Goal: Transaction & Acquisition: Purchase product/service

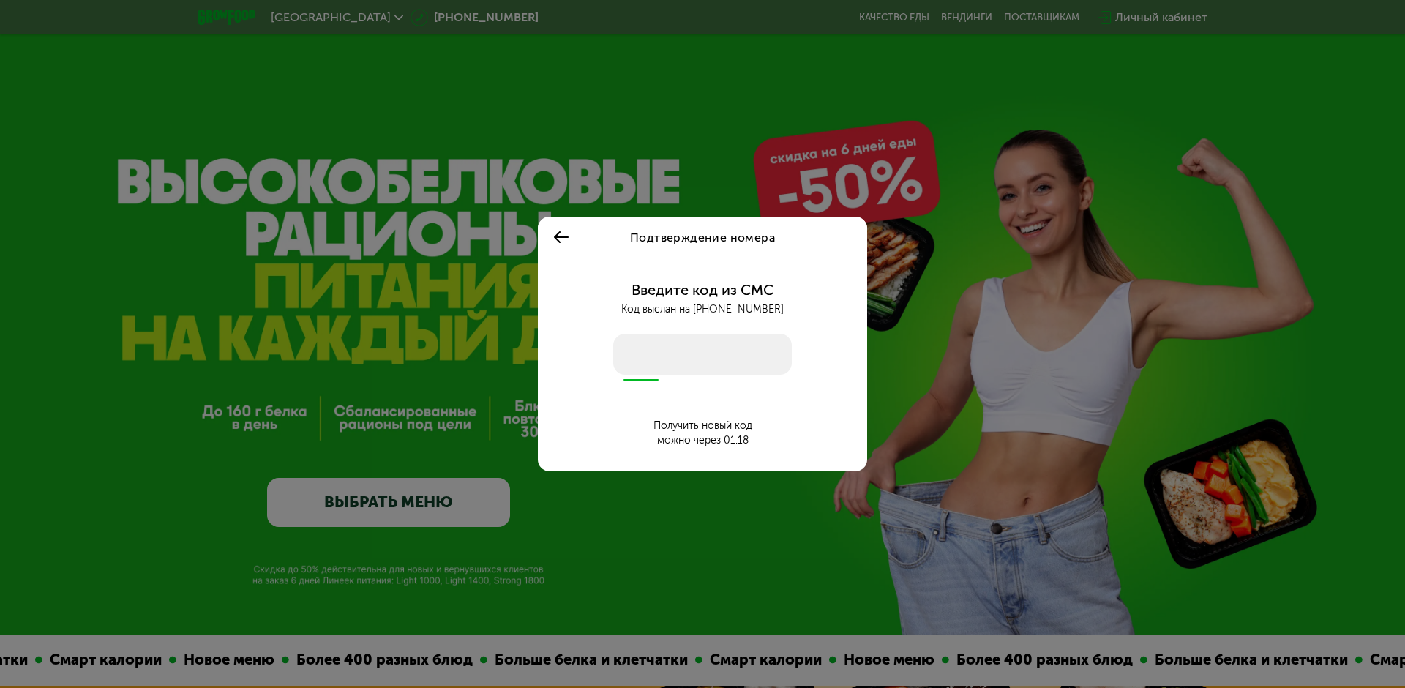
click at [667, 350] on input "number" at bounding box center [702, 354] width 179 height 41
type input "****"
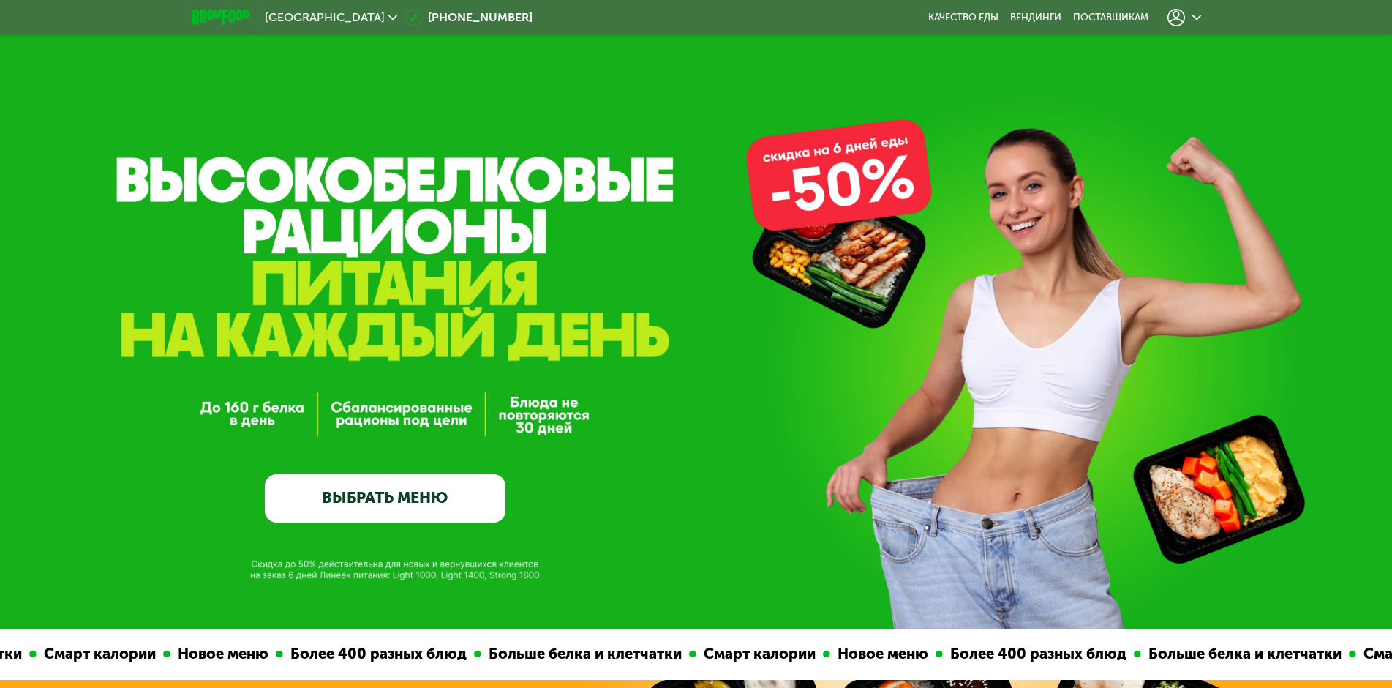
click at [373, 504] on link "ВЫБРАТЬ МЕНЮ" at bounding box center [385, 498] width 241 height 48
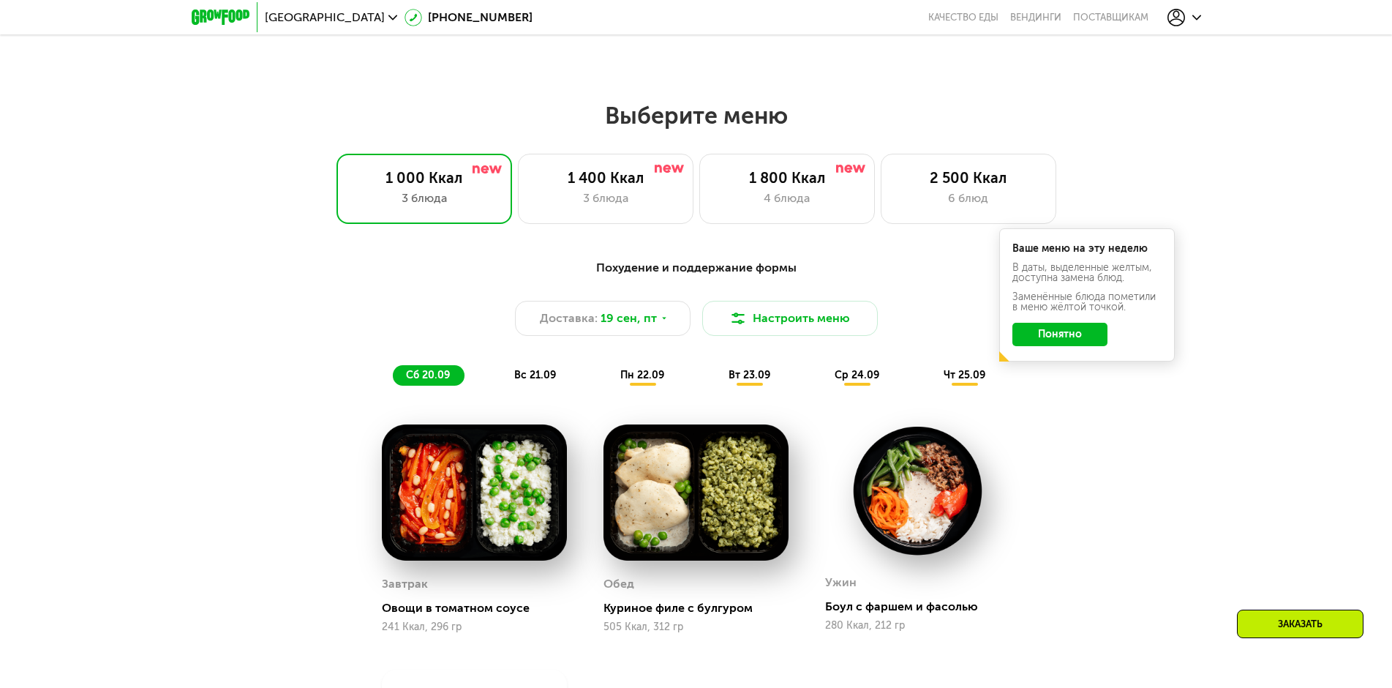
scroll to position [1143, 0]
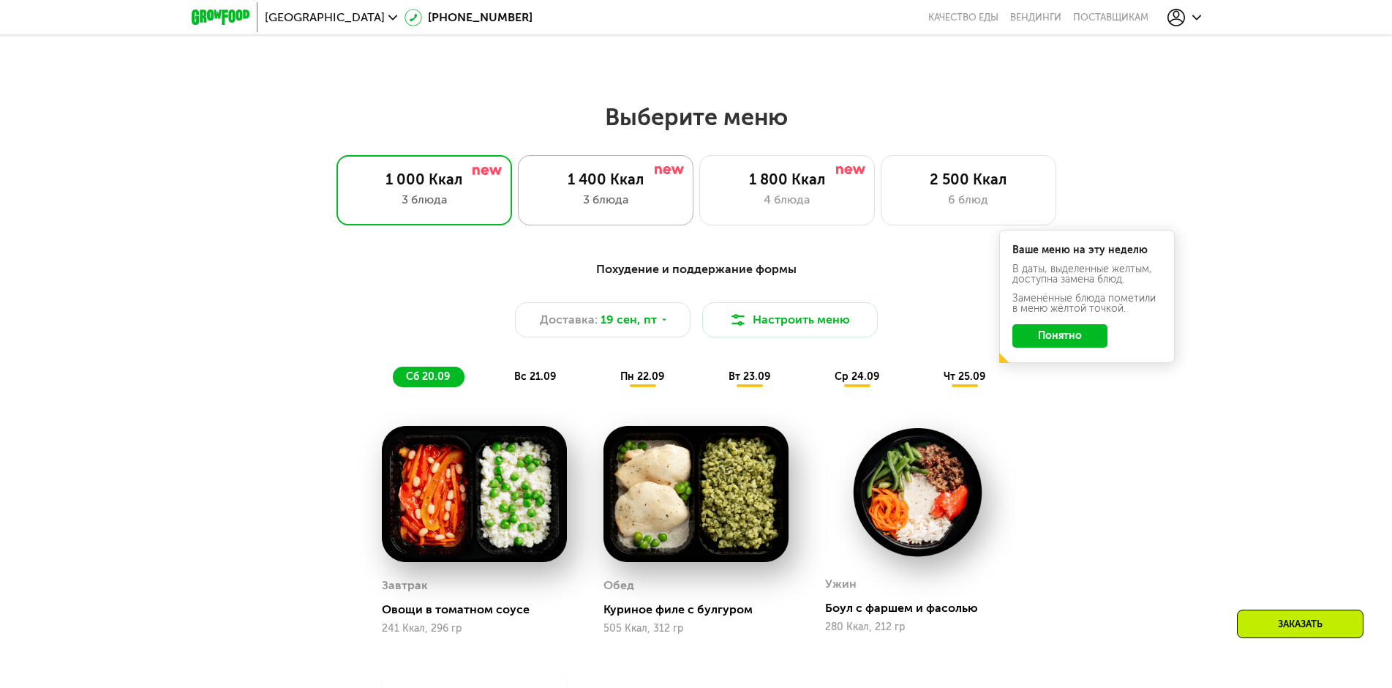
click at [586, 199] on div "3 блюда" at bounding box center [605, 200] width 145 height 18
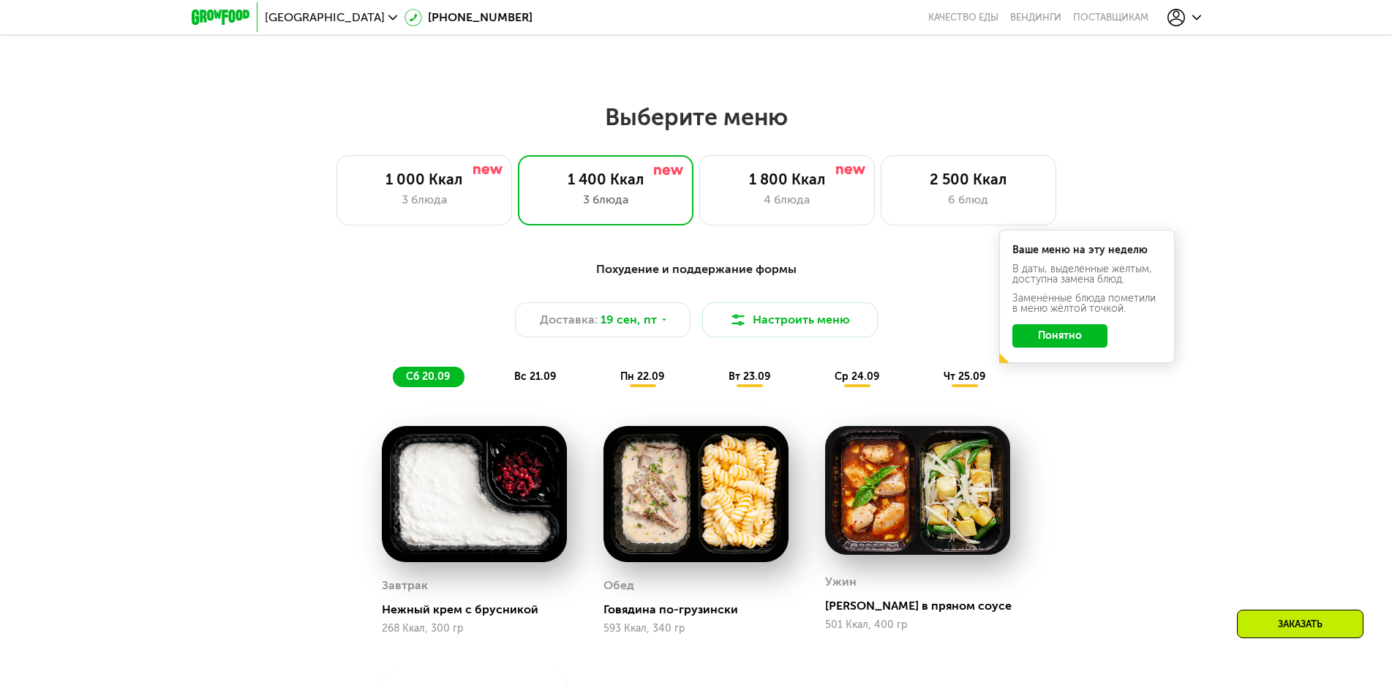
click at [441, 387] on div "сб 20.09" at bounding box center [429, 377] width 72 height 20
click at [462, 186] on div "1 000 Ккал" at bounding box center [424, 179] width 145 height 18
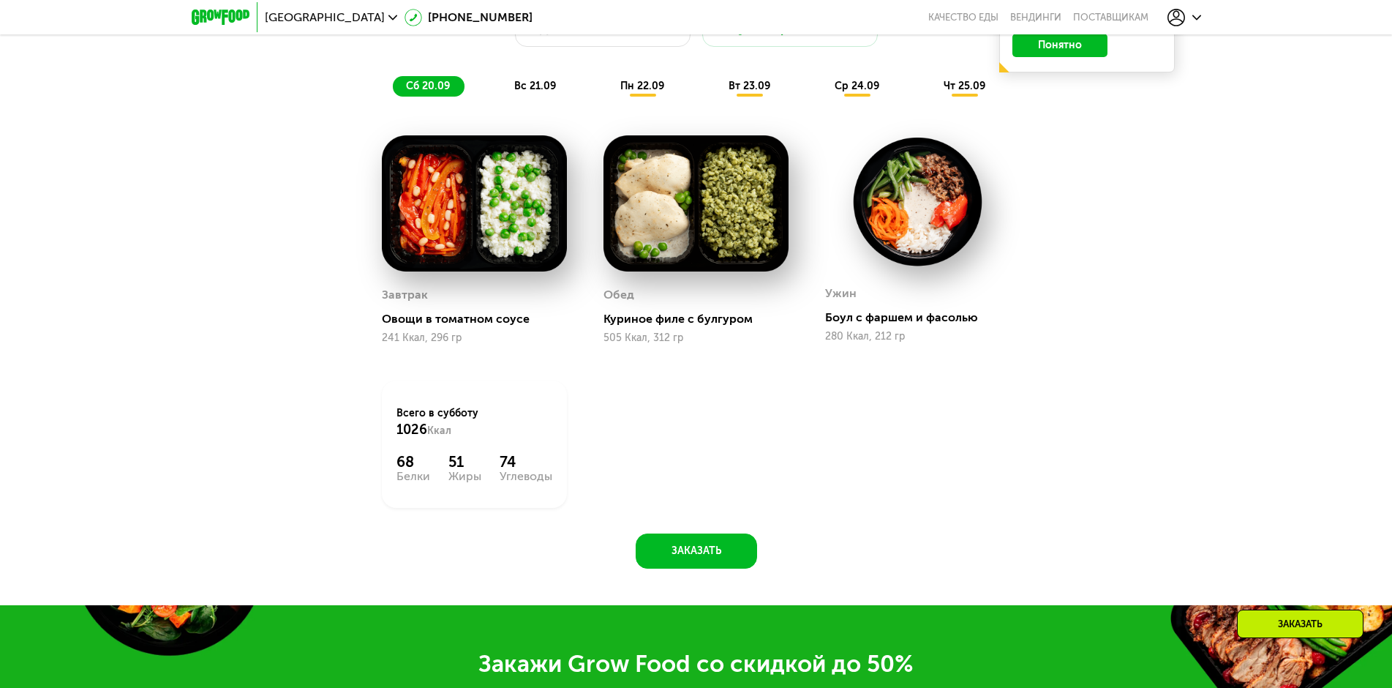
scroll to position [1436, 0]
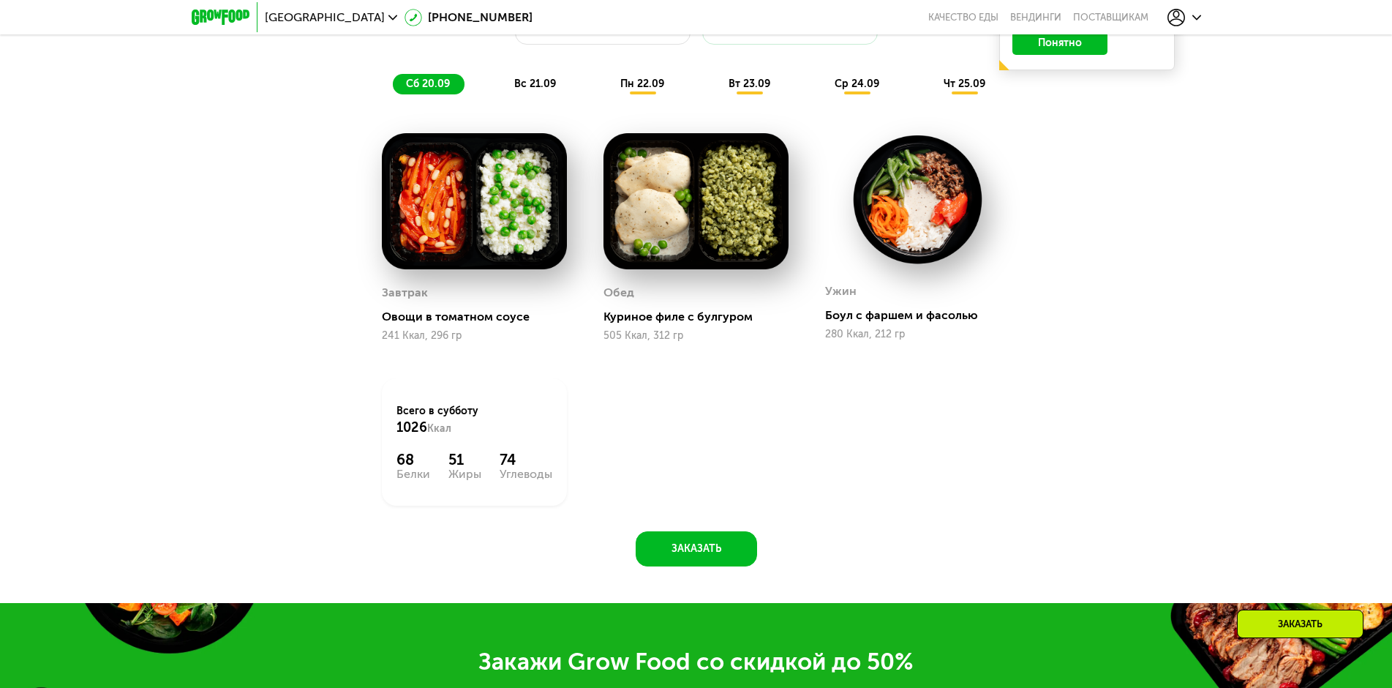
click at [540, 90] on span "вс 21.09" at bounding box center [535, 84] width 42 height 12
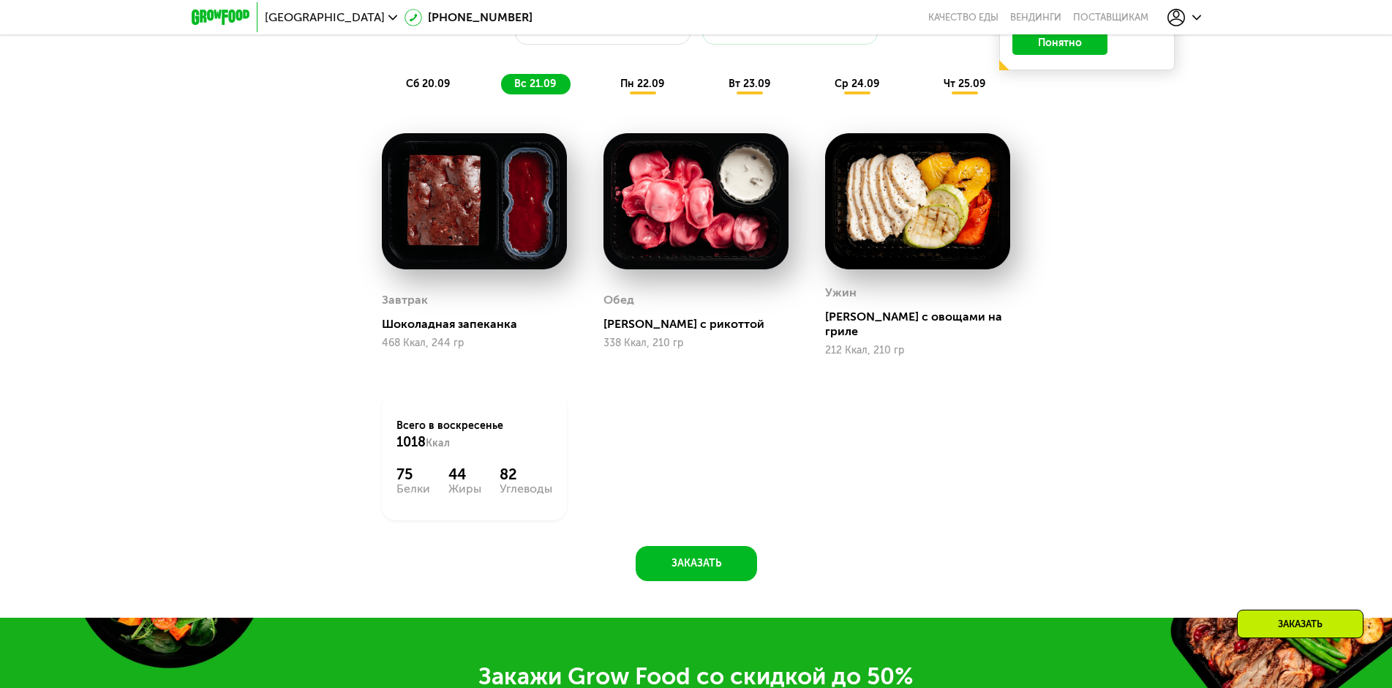
click at [642, 84] on span "пн 22.09" at bounding box center [642, 84] width 44 height 12
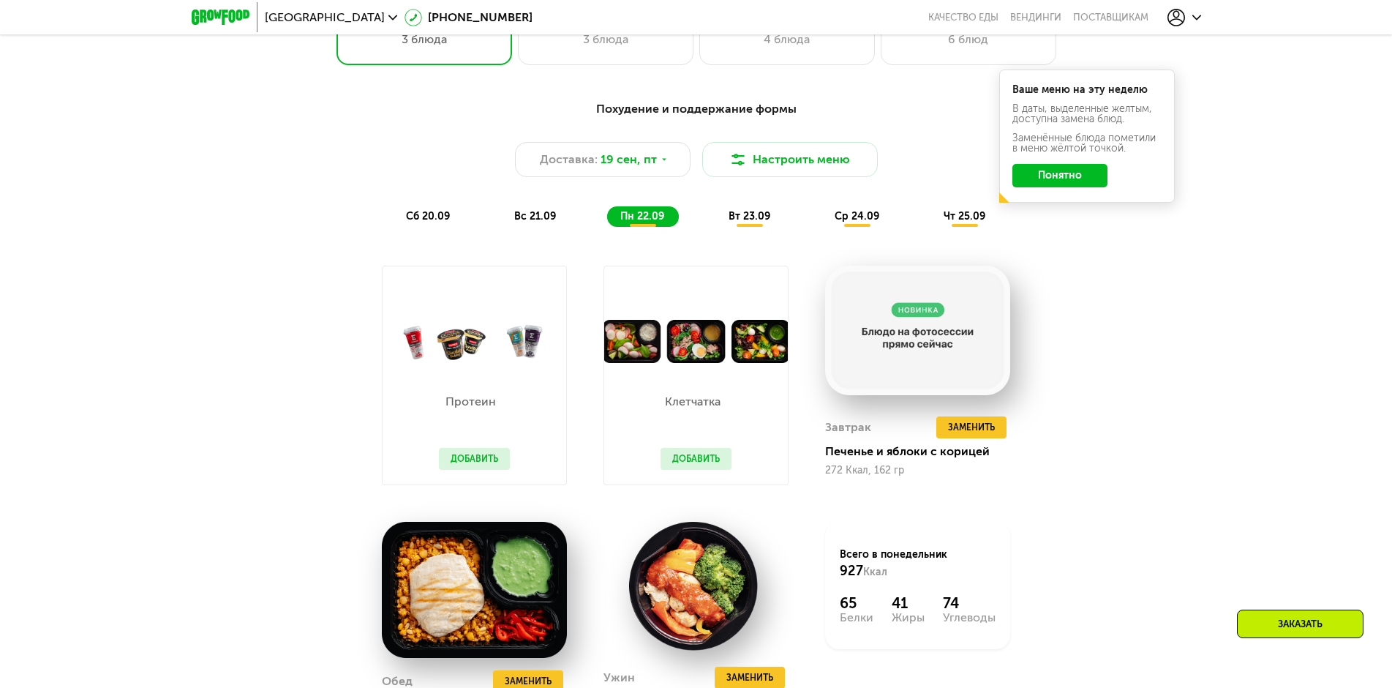
scroll to position [1290, 0]
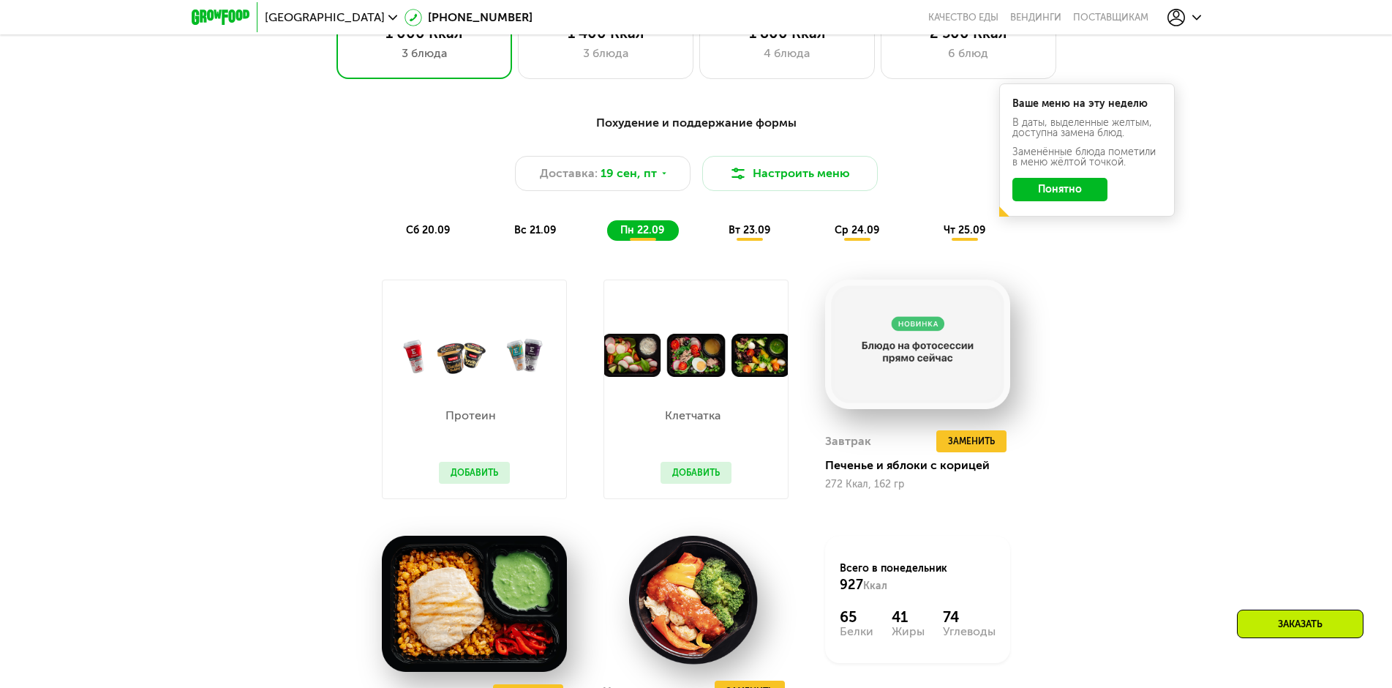
click at [743, 233] on span "вт 23.09" at bounding box center [750, 230] width 42 height 12
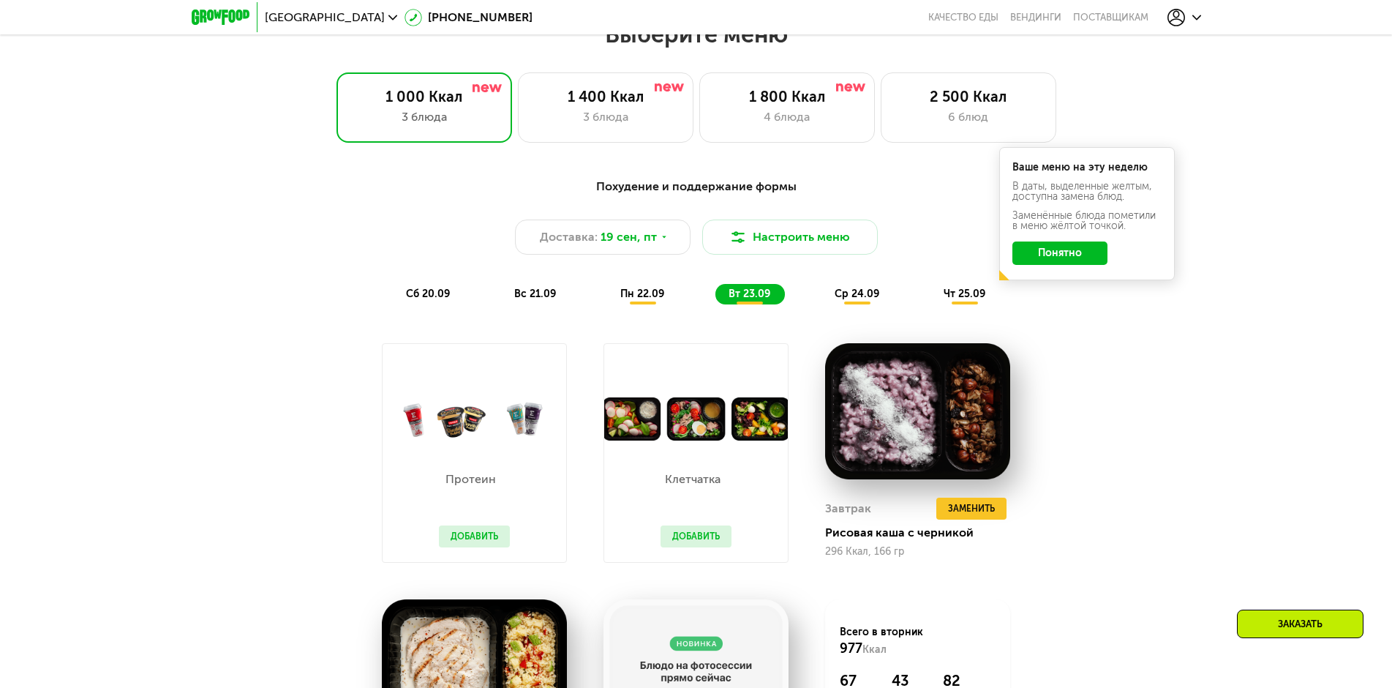
scroll to position [1217, 0]
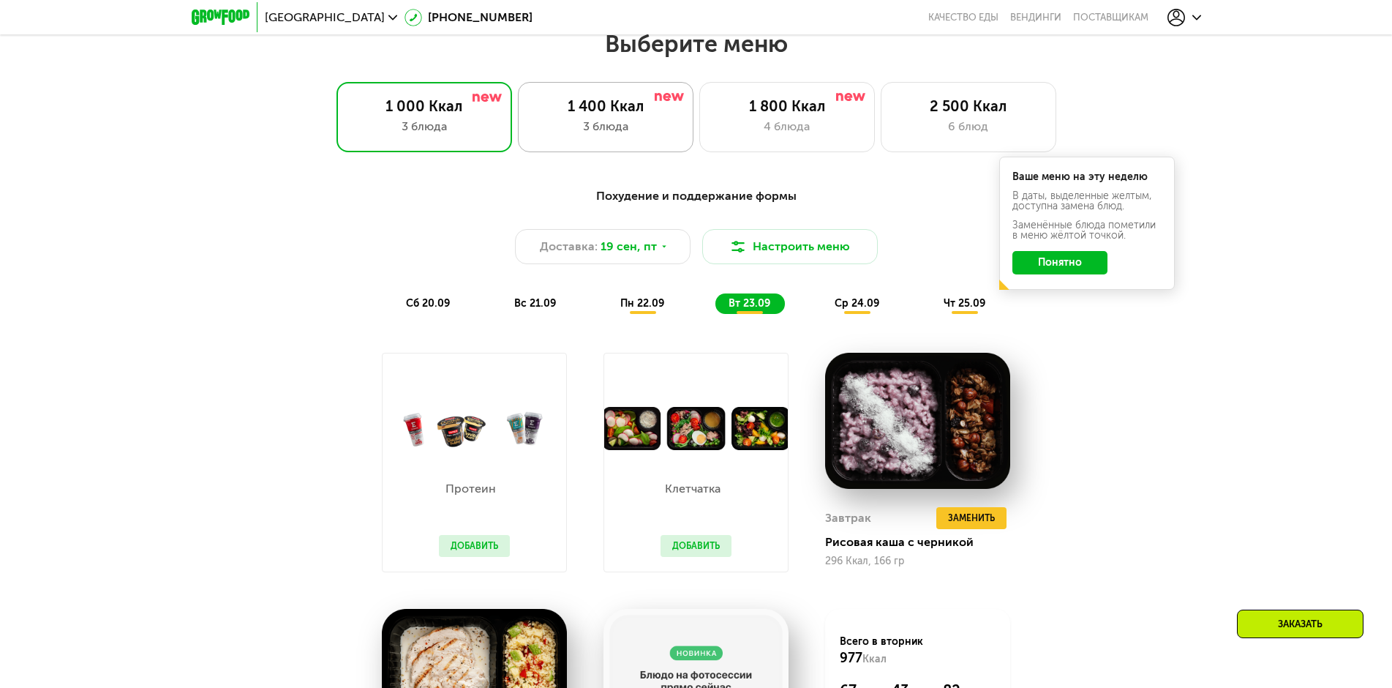
click at [575, 115] on div "1 400 Ккал" at bounding box center [605, 106] width 145 height 18
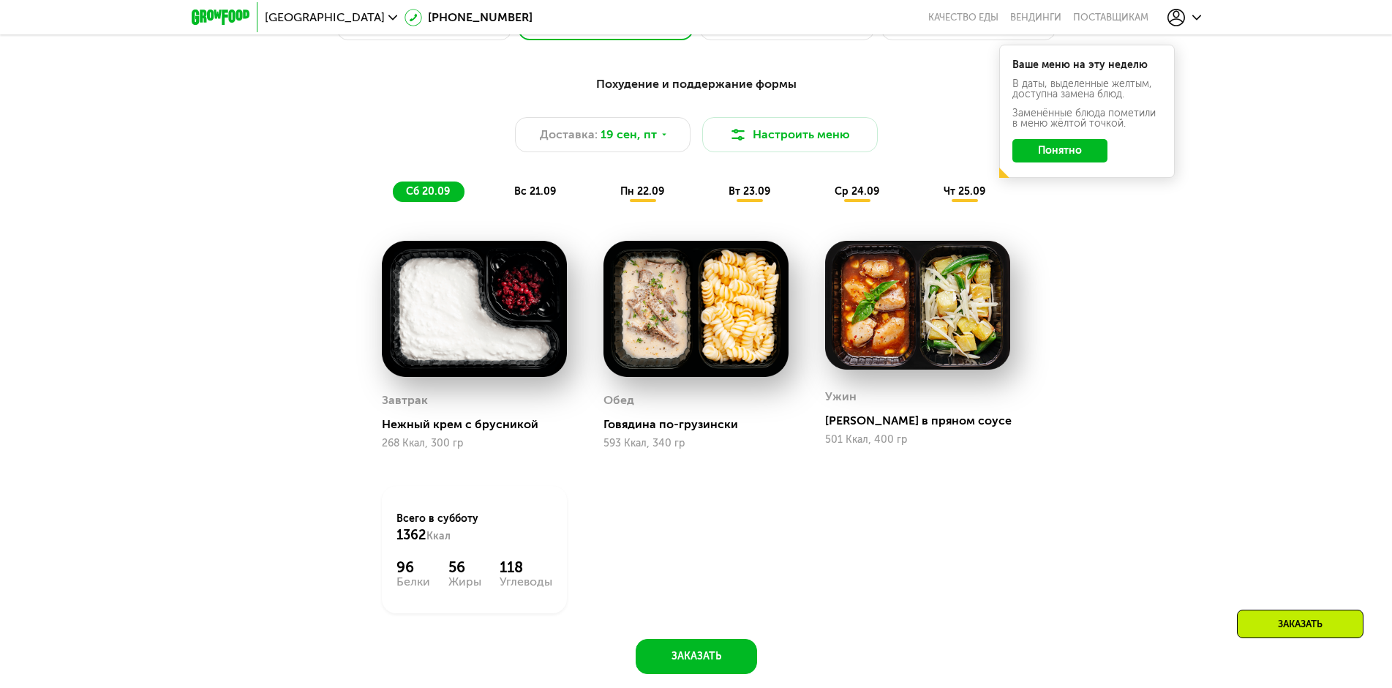
scroll to position [1363, 0]
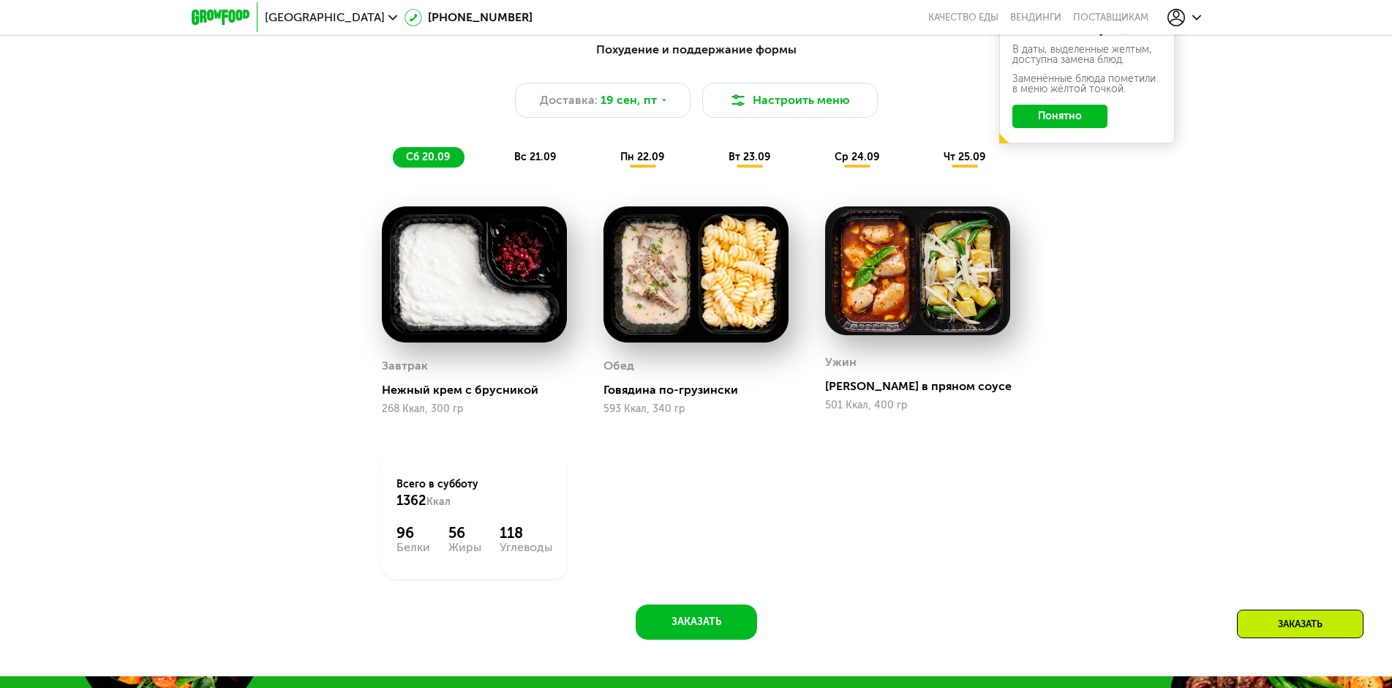
click at [544, 162] on span "вс 21.09" at bounding box center [535, 157] width 42 height 12
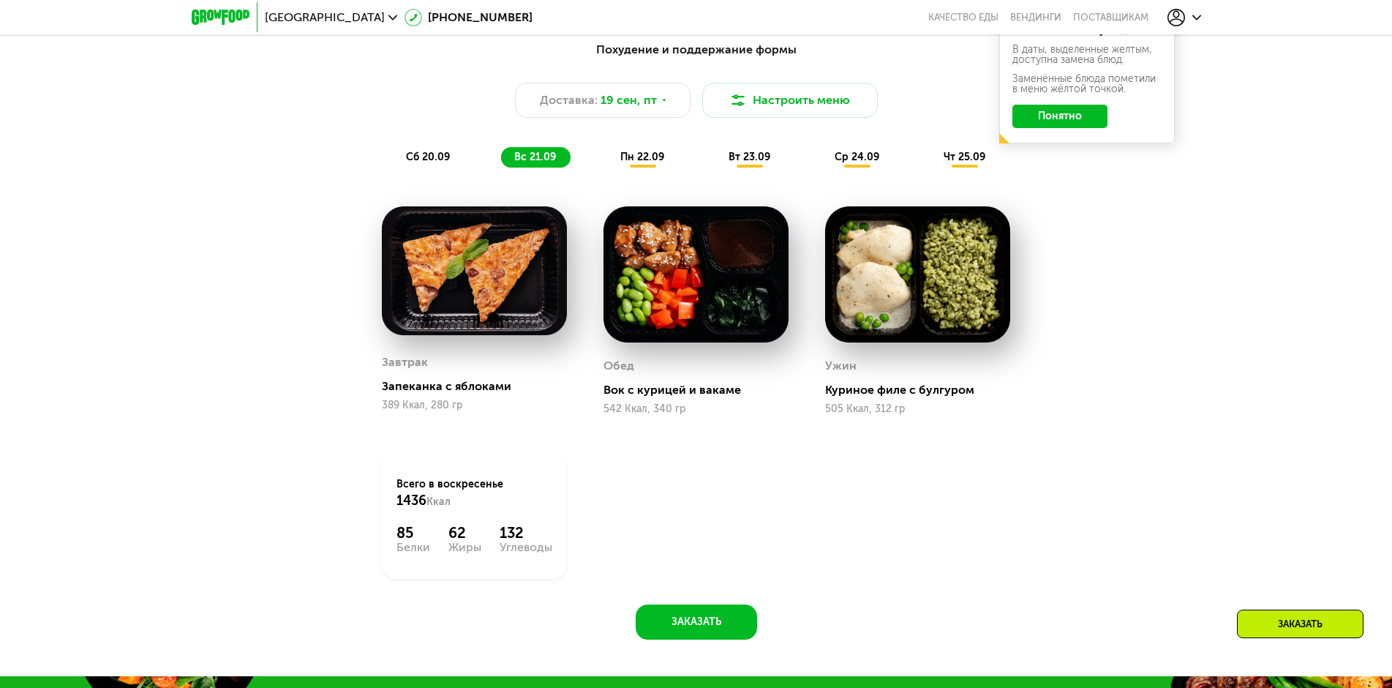
click at [639, 162] on span "пн 22.09" at bounding box center [642, 157] width 44 height 12
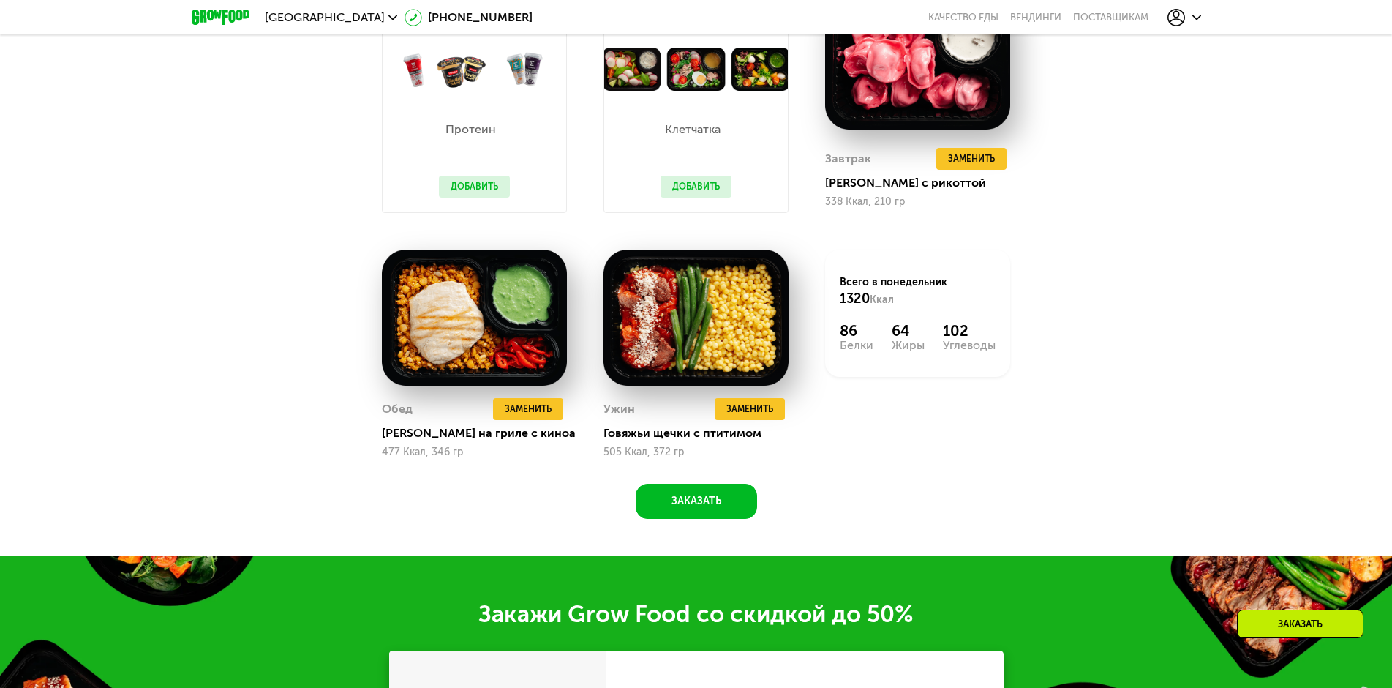
scroll to position [1582, 0]
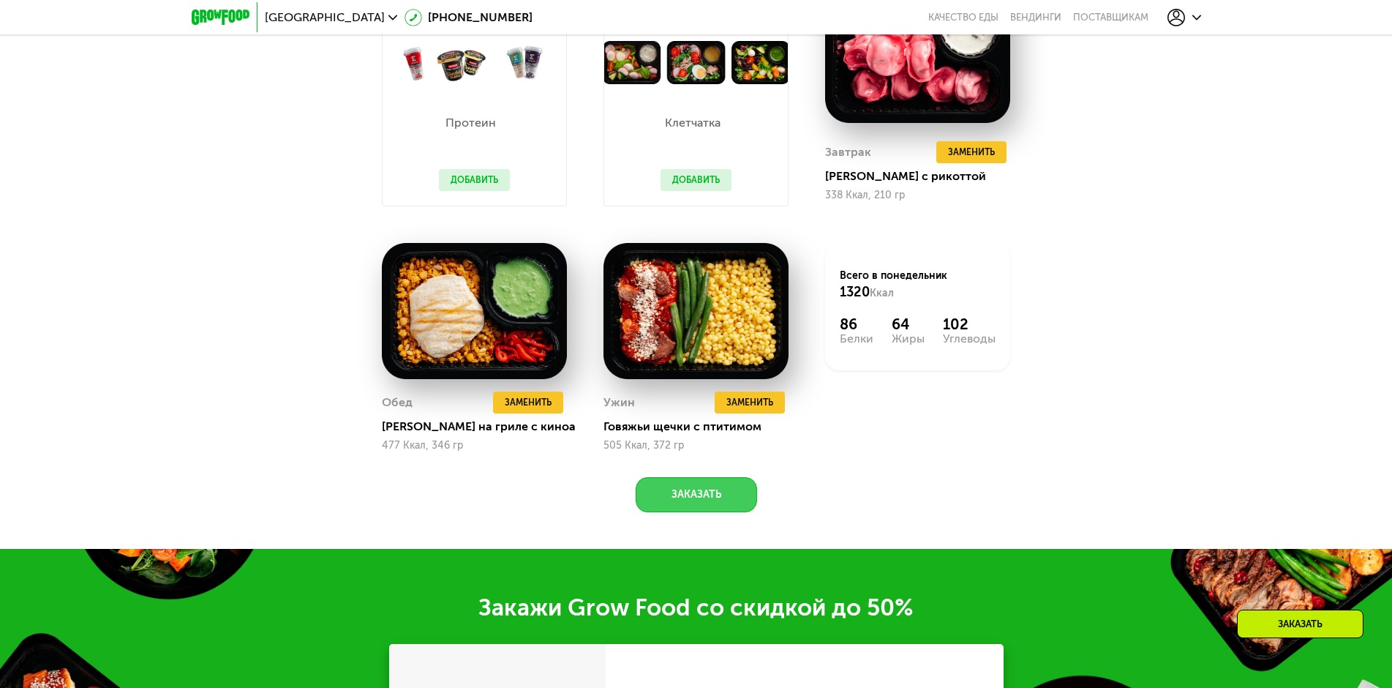
click at [716, 508] on button "Заказать" at bounding box center [696, 494] width 121 height 35
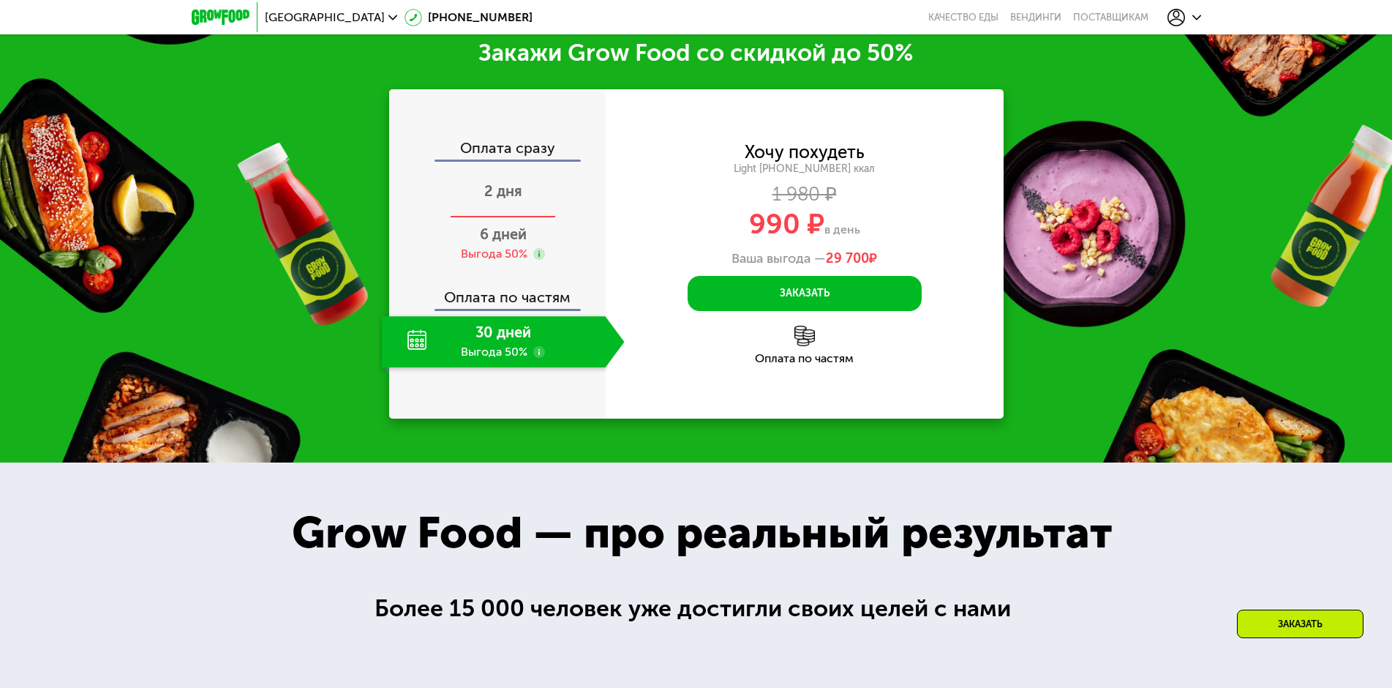
click at [493, 198] on span "2 дня" at bounding box center [503, 191] width 38 height 18
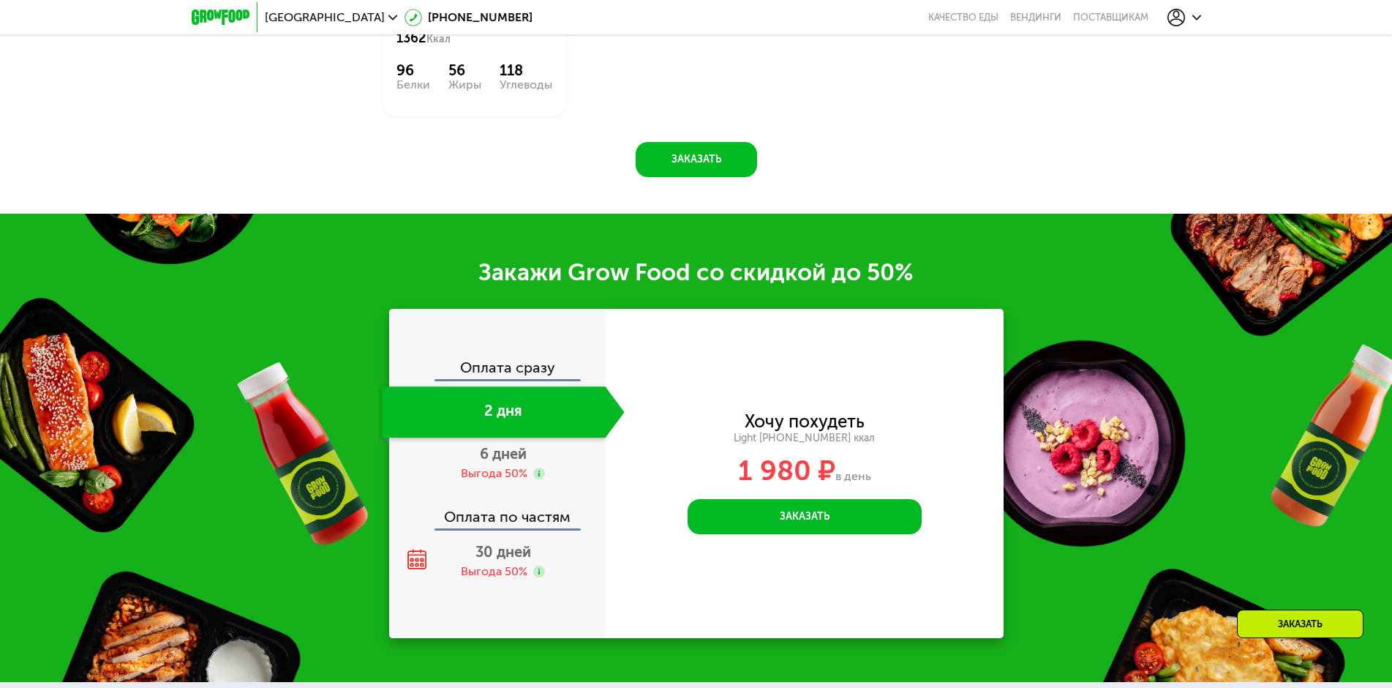
scroll to position [1898, 0]
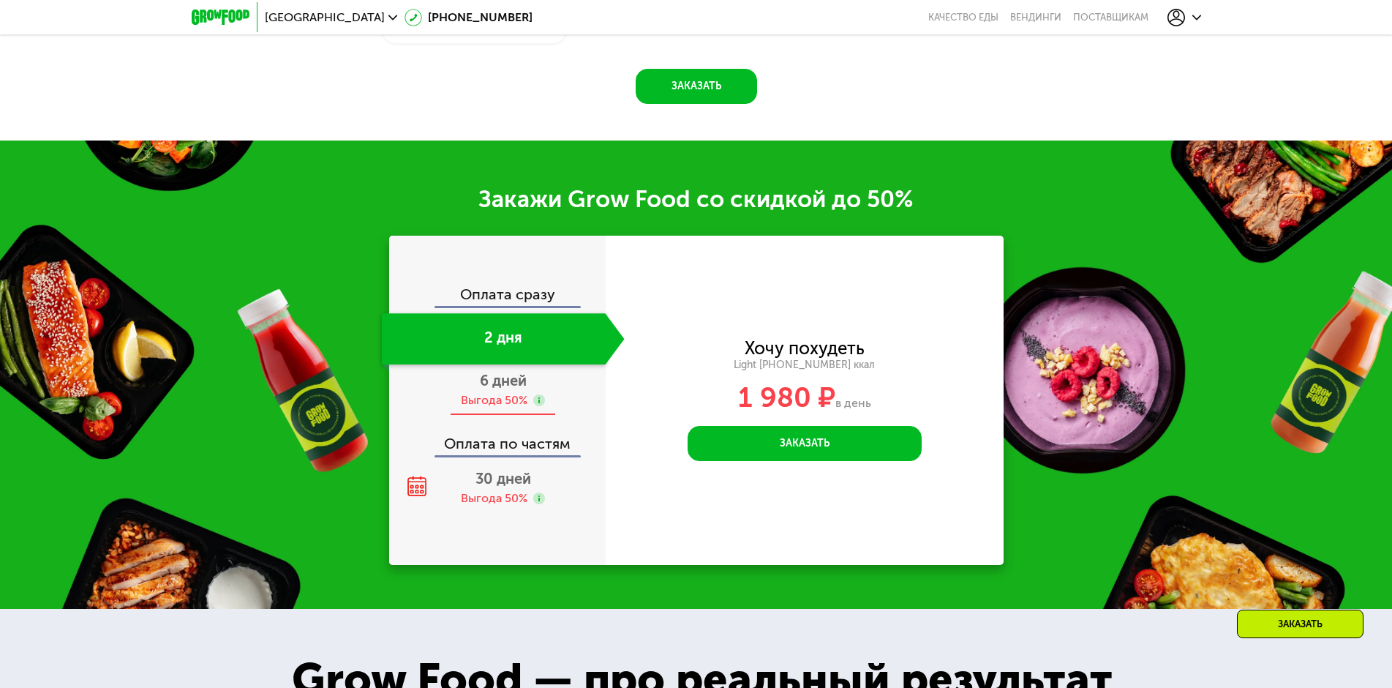
click at [500, 389] on span "6 дней" at bounding box center [503, 381] width 47 height 18
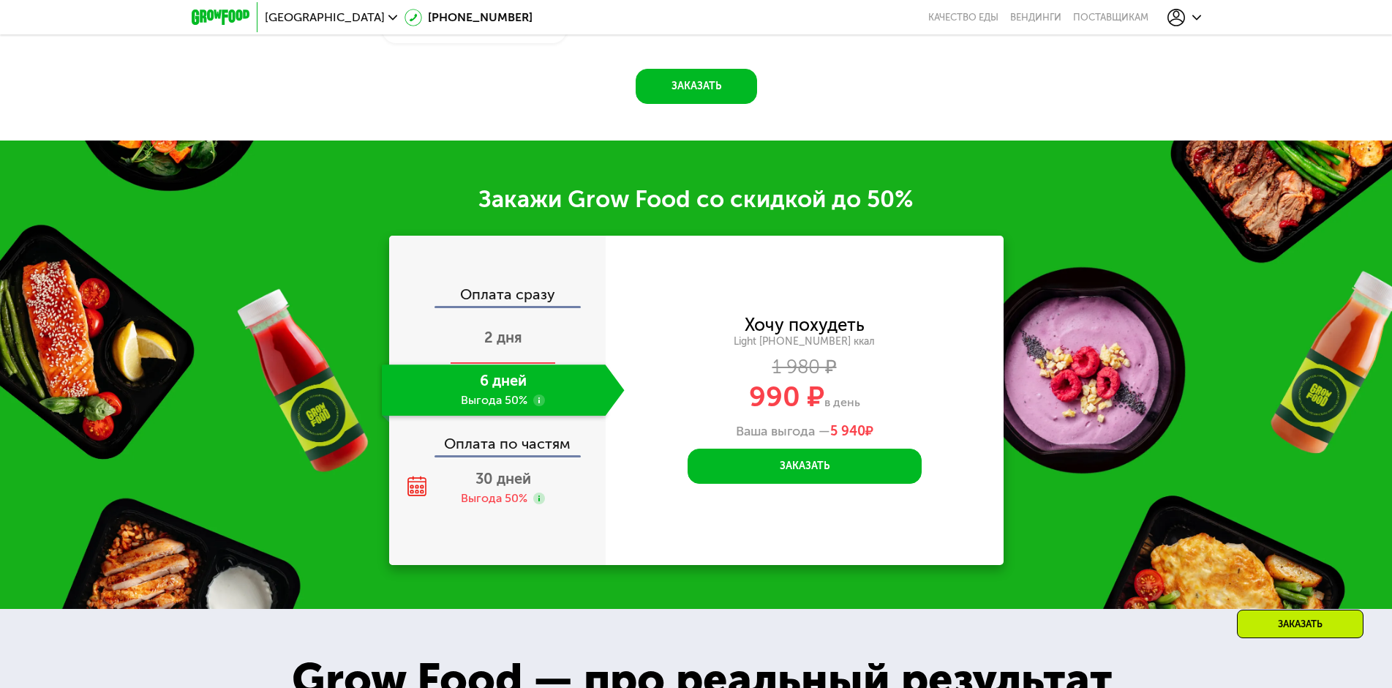
click at [499, 339] on span "2 дня" at bounding box center [503, 337] width 38 height 18
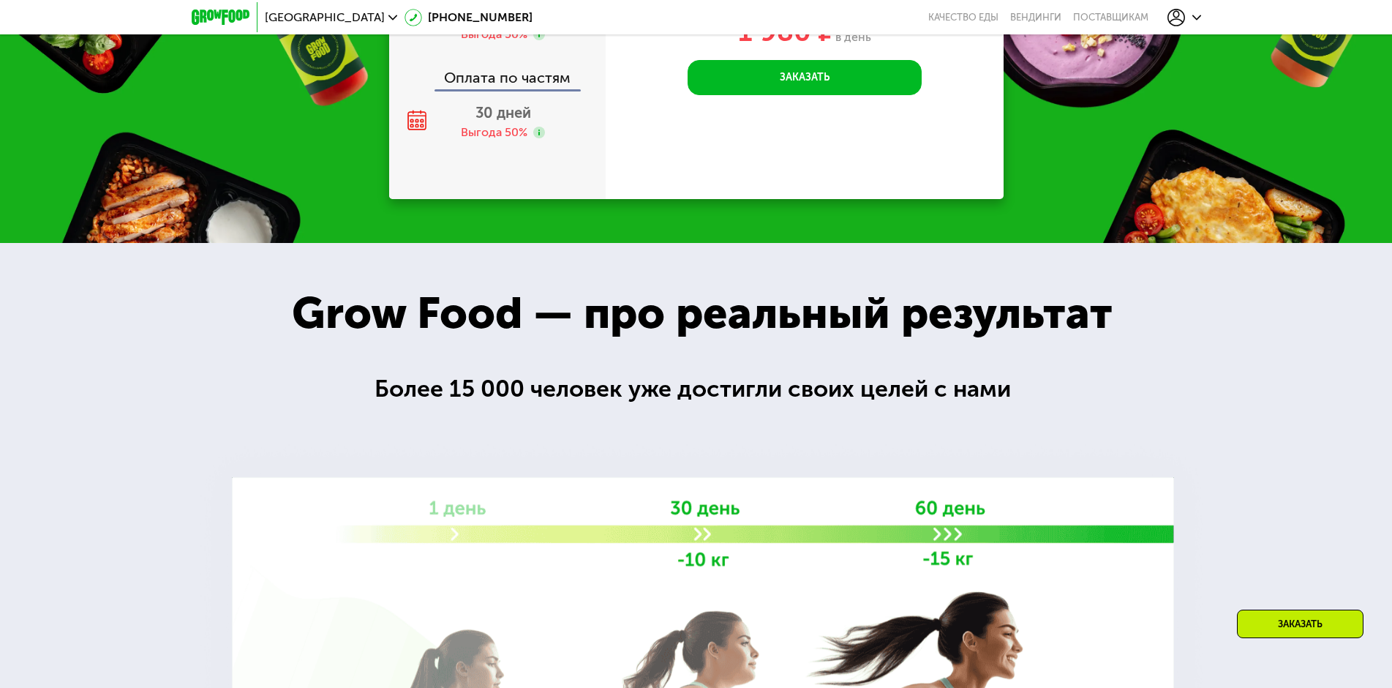
scroll to position [1972, 0]
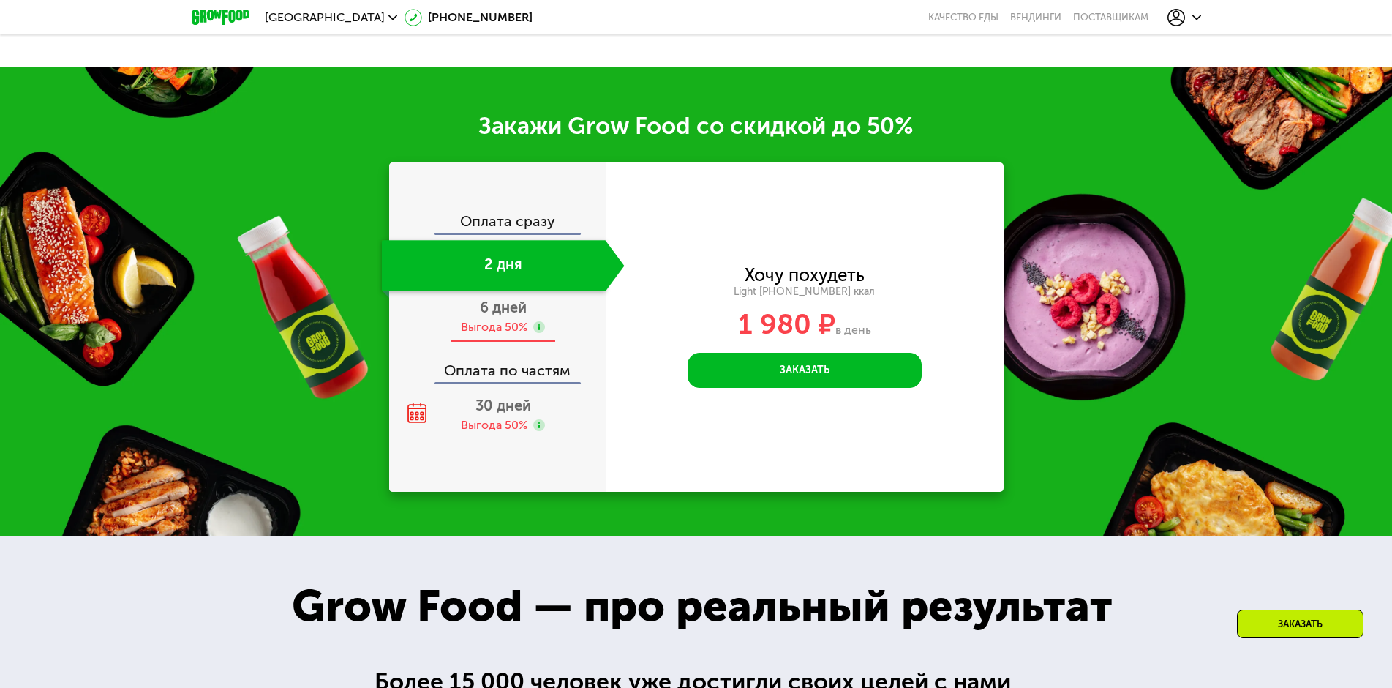
click at [540, 333] on use at bounding box center [539, 327] width 12 height 12
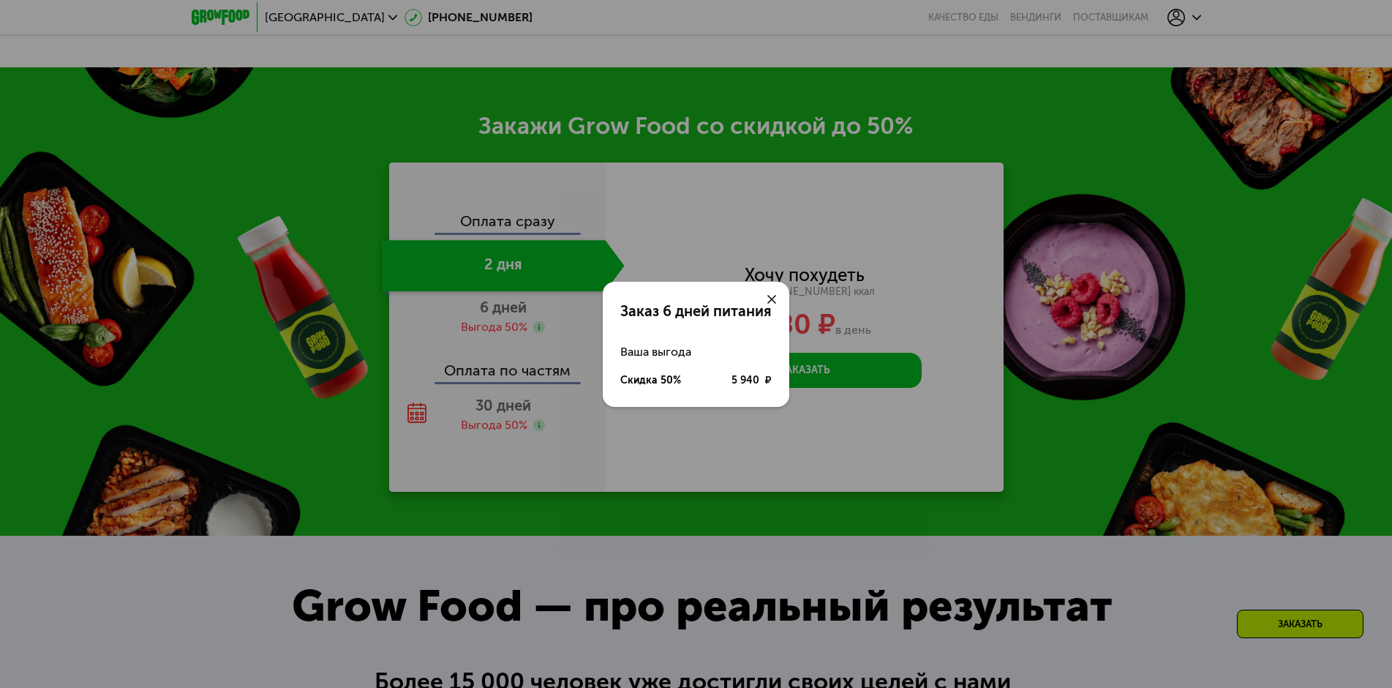
click at [1176, 247] on div "Заказ 6 дней питания Ваша выгода Скидка 50% 5 940 ₽" at bounding box center [696, 344] width 1392 height 688
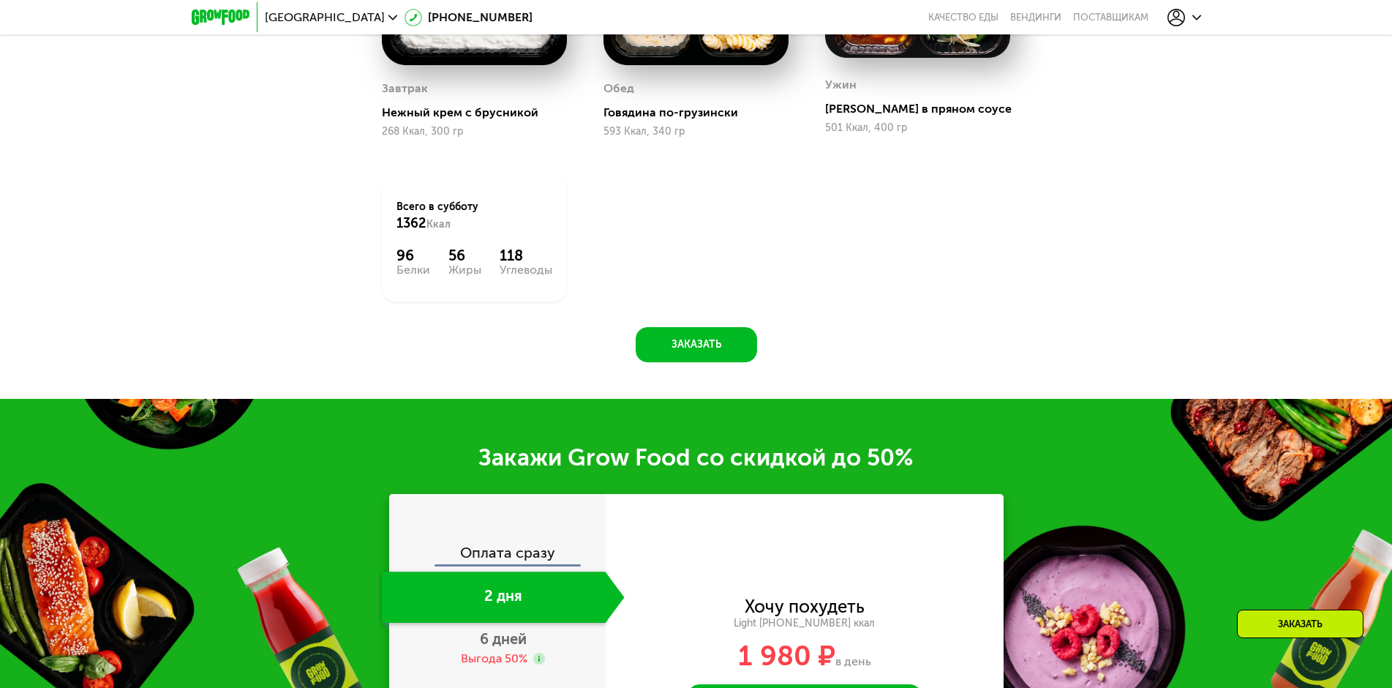
scroll to position [1606, 0]
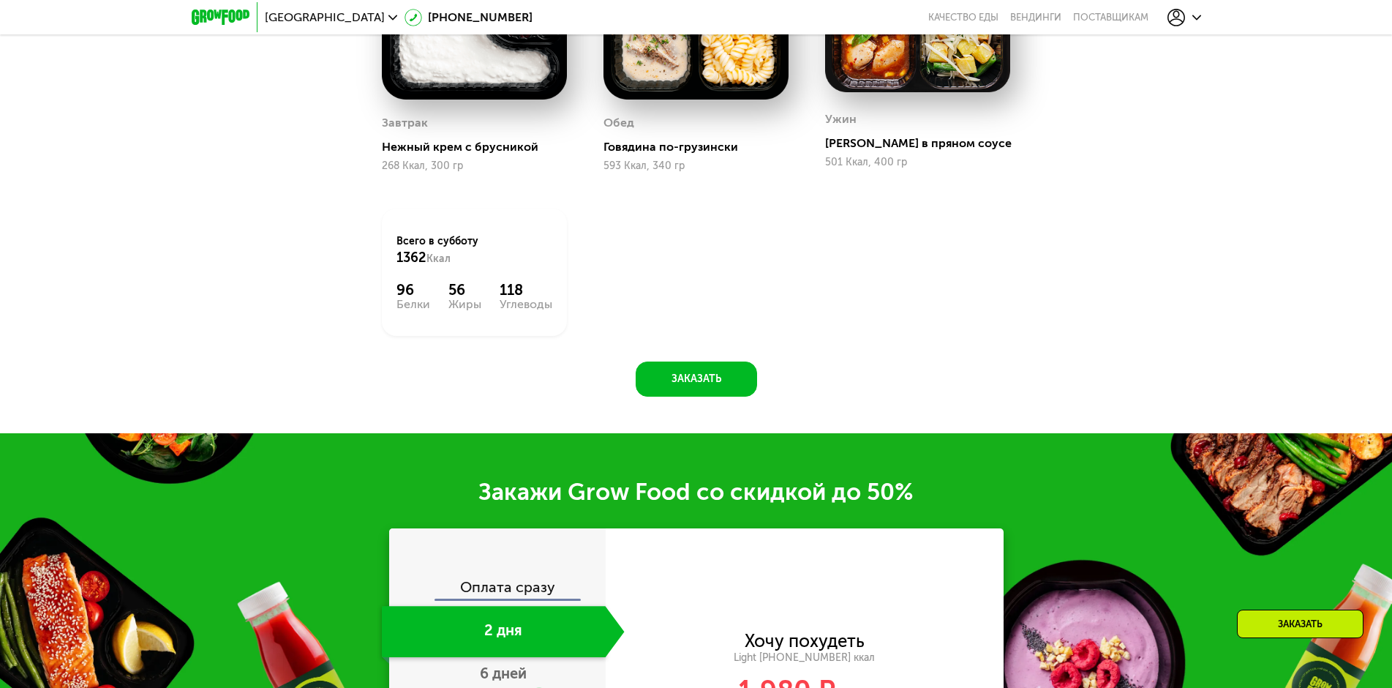
click at [1178, 18] on icon at bounding box center [1177, 18] width 18 height 18
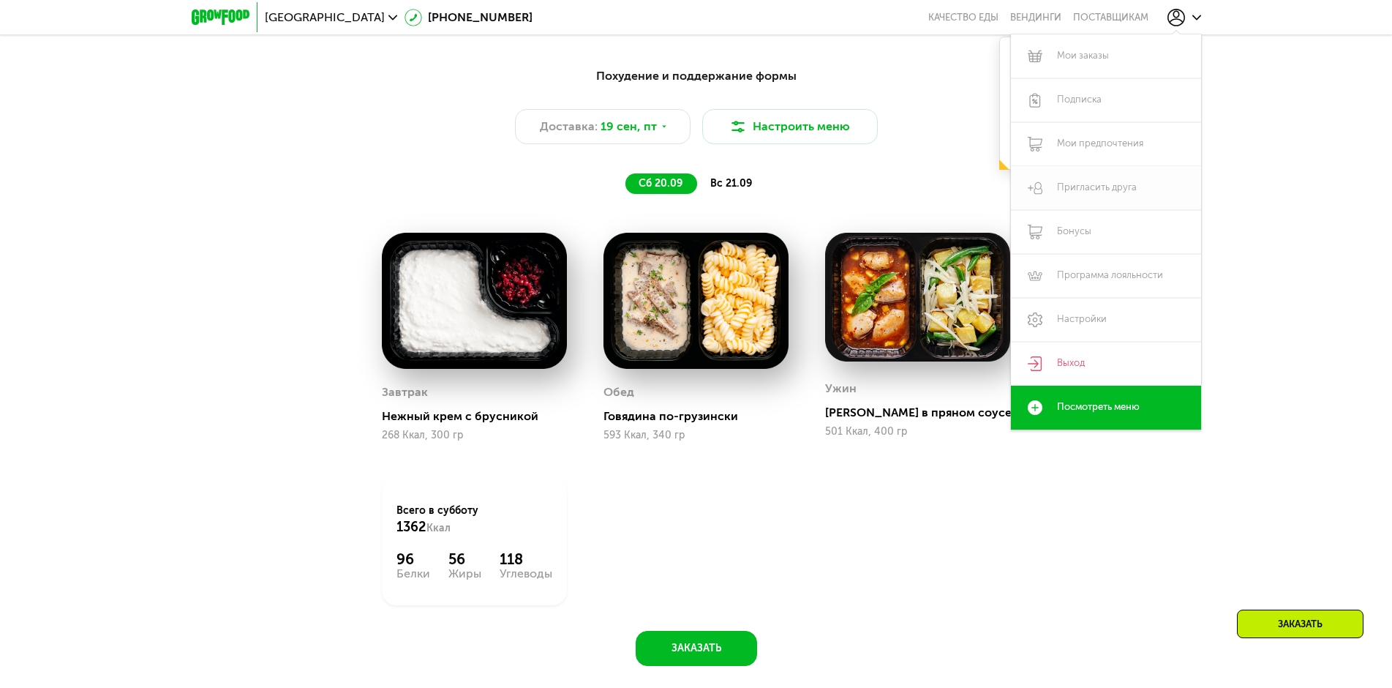
scroll to position [1313, 0]
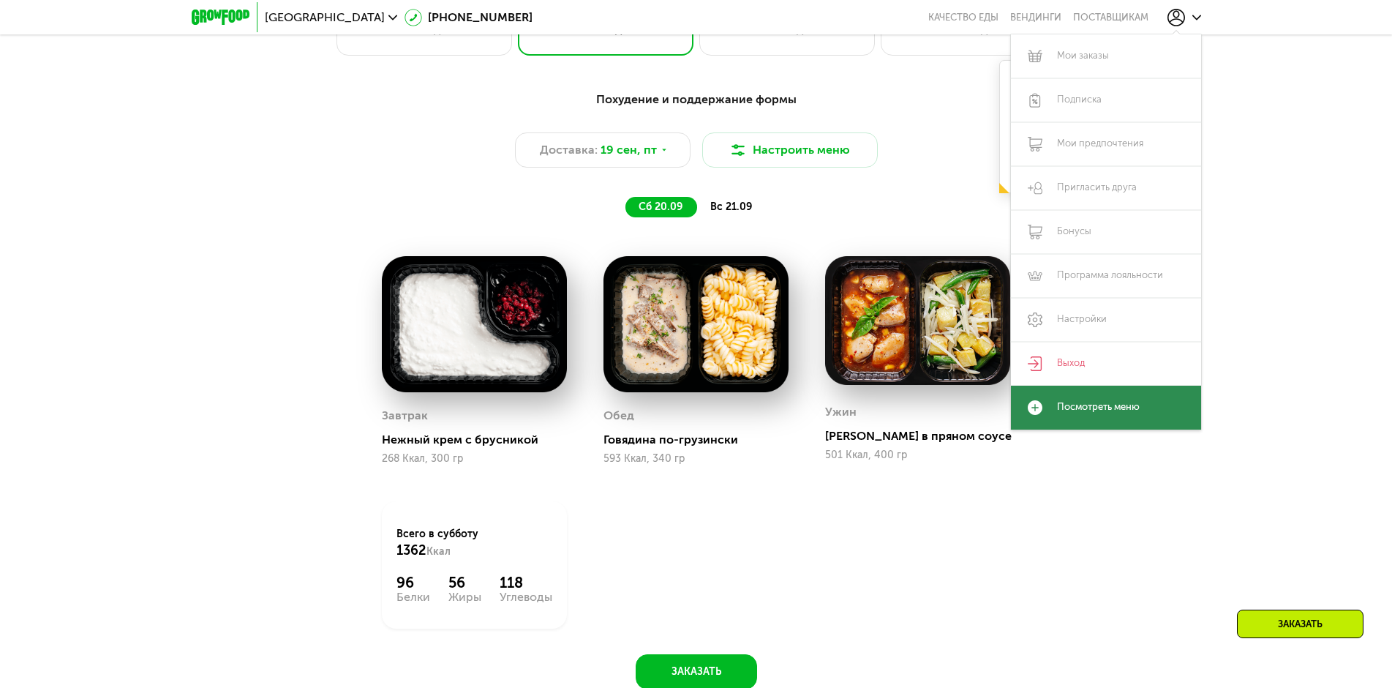
click at [1076, 411] on link "Посмотреть меню" at bounding box center [1106, 408] width 190 height 44
click at [1032, 407] on icon at bounding box center [1035, 407] width 15 height 15
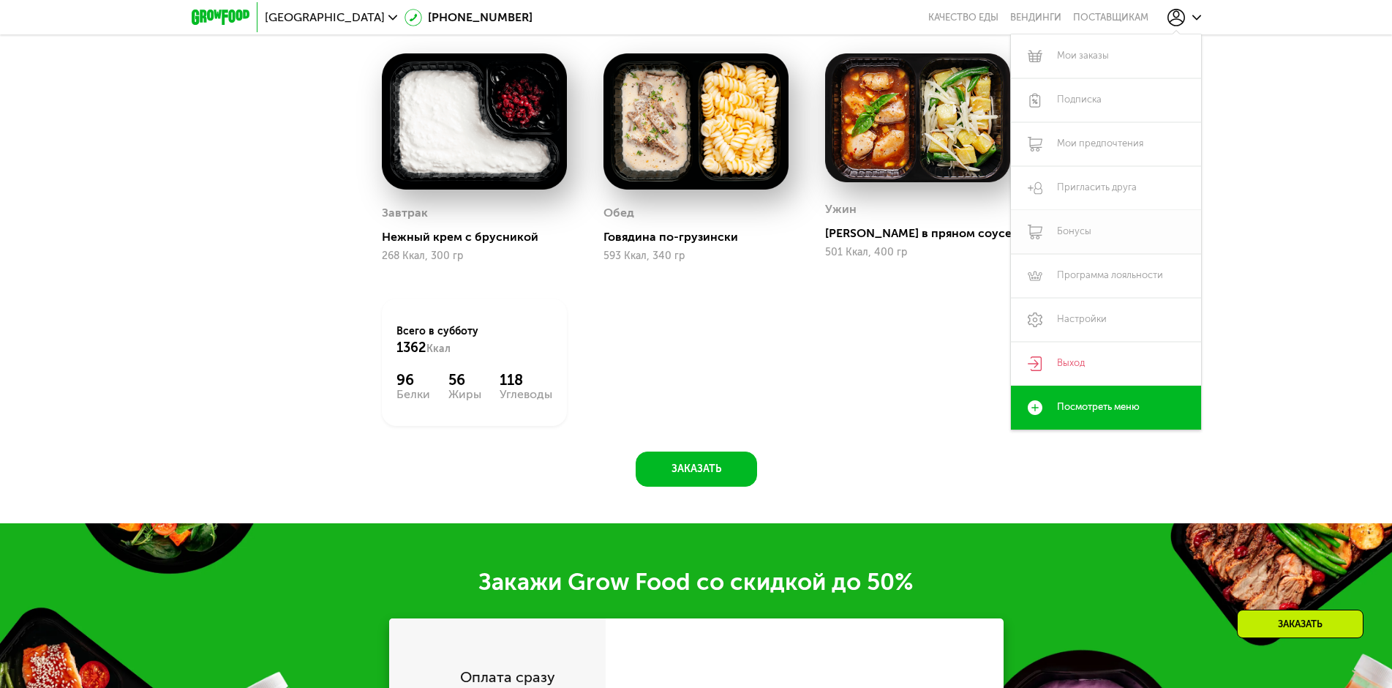
scroll to position [1533, 0]
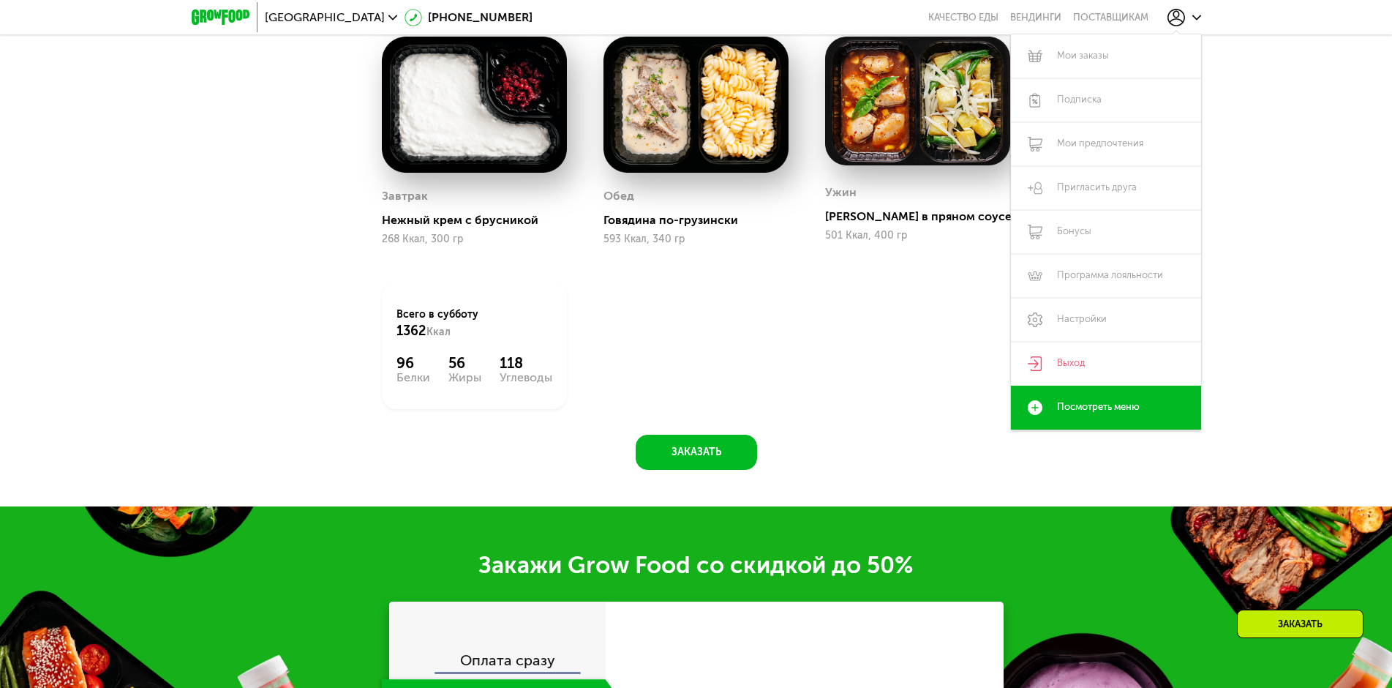
click at [953, 293] on div "Завтрак Нежный крем с брусникой 268 Ккал, 300 гр [PERSON_NAME] по-грузински 593…" at bounding box center [697, 222] width 666 height 409
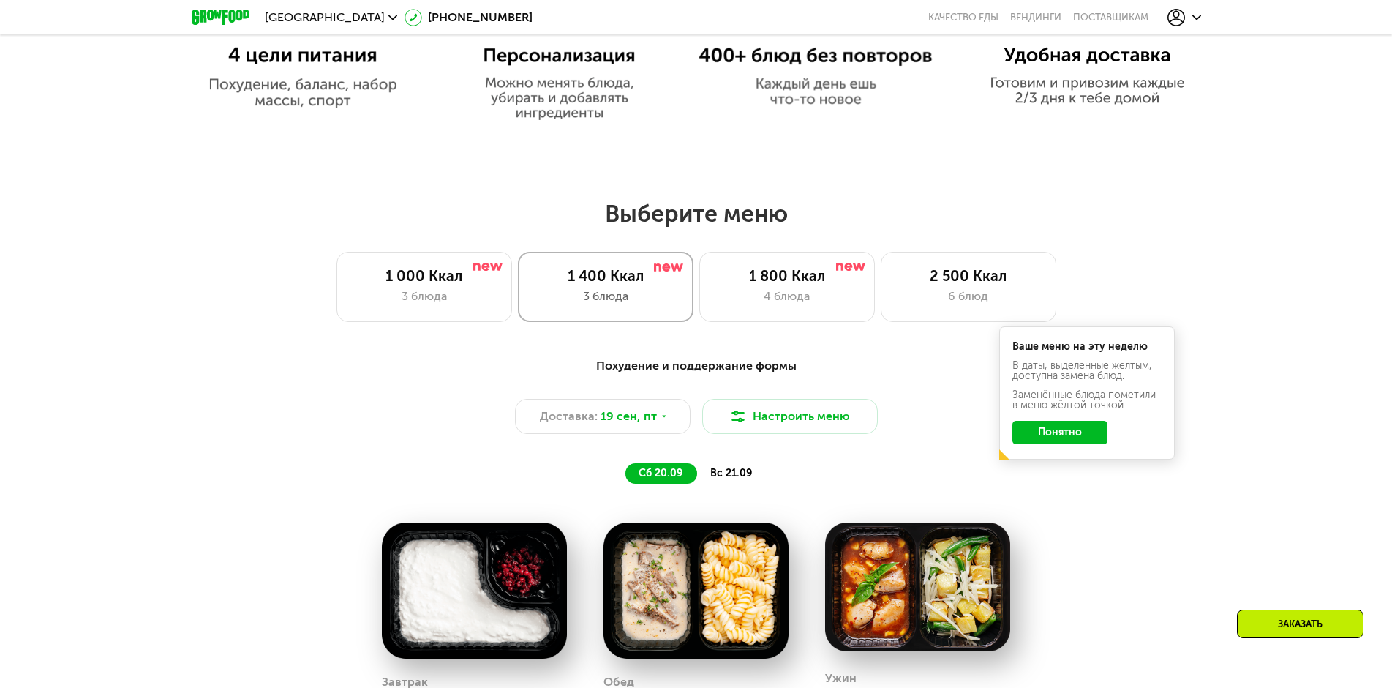
scroll to position [947, 0]
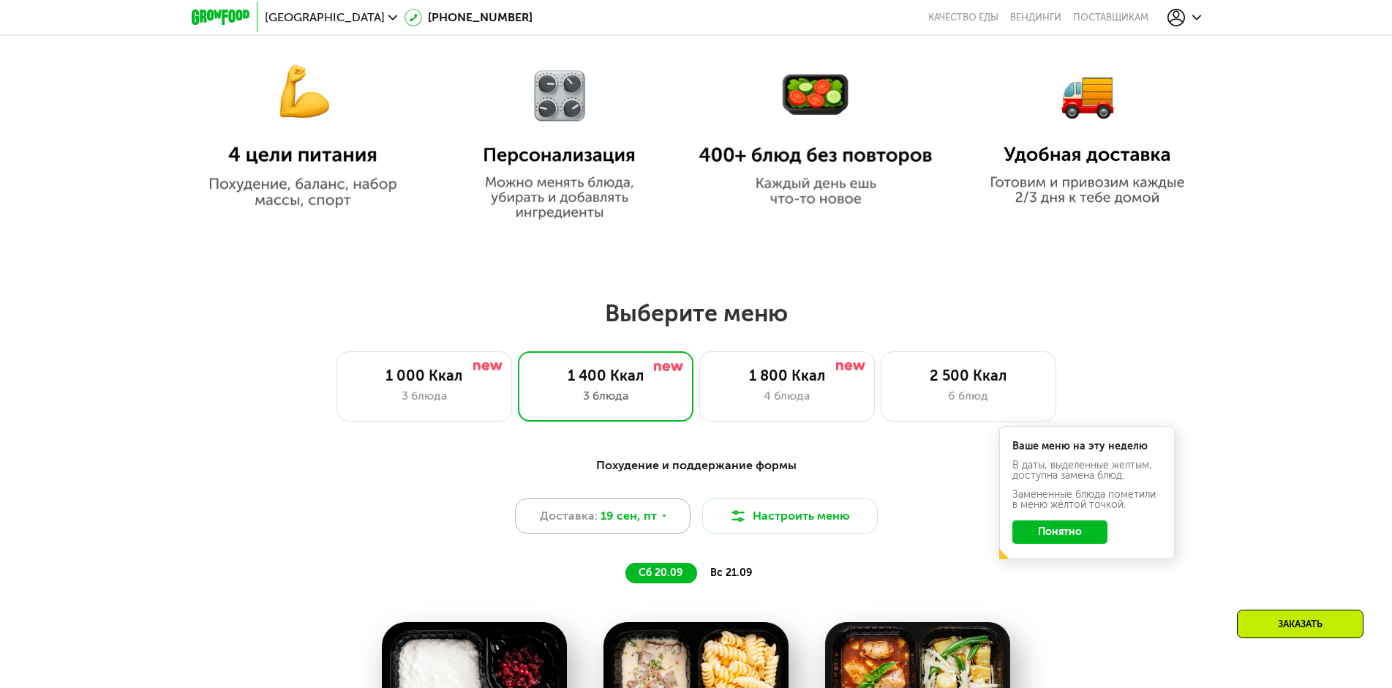
click at [663, 520] on icon at bounding box center [664, 515] width 9 height 9
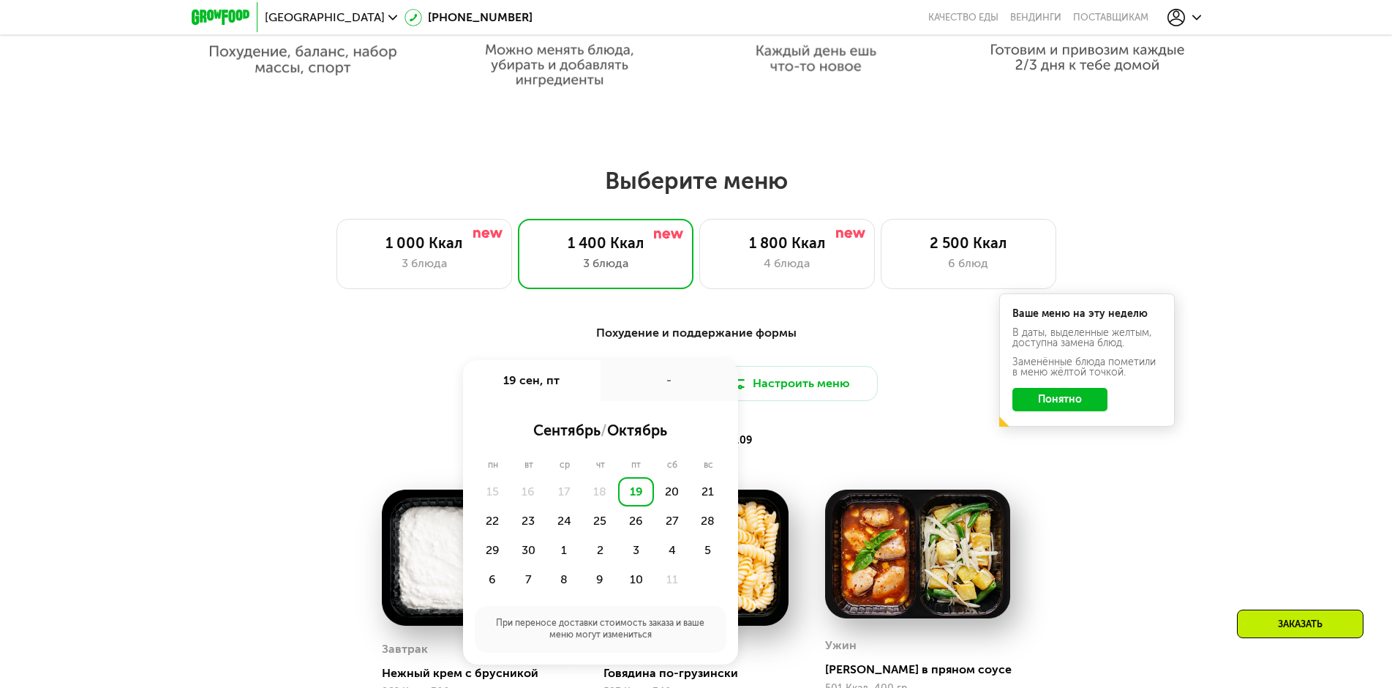
scroll to position [1094, 0]
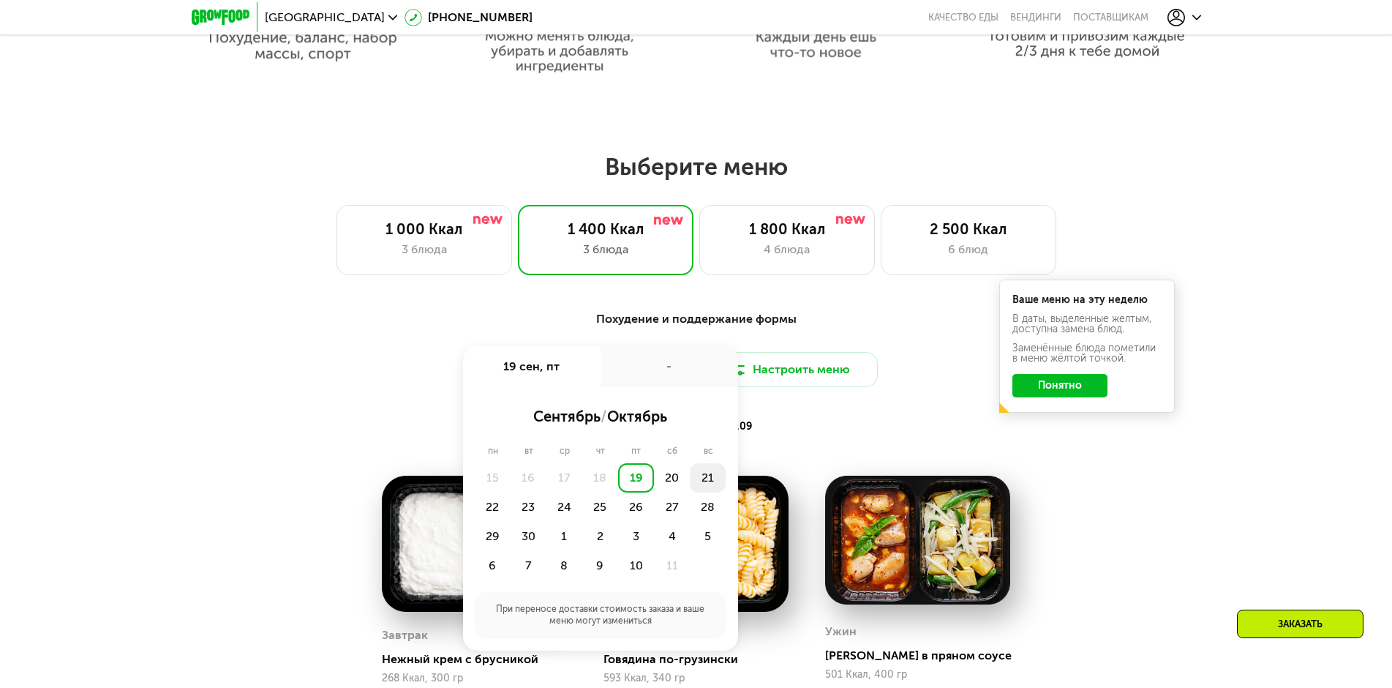
click at [704, 487] on div "21" at bounding box center [708, 477] width 36 height 29
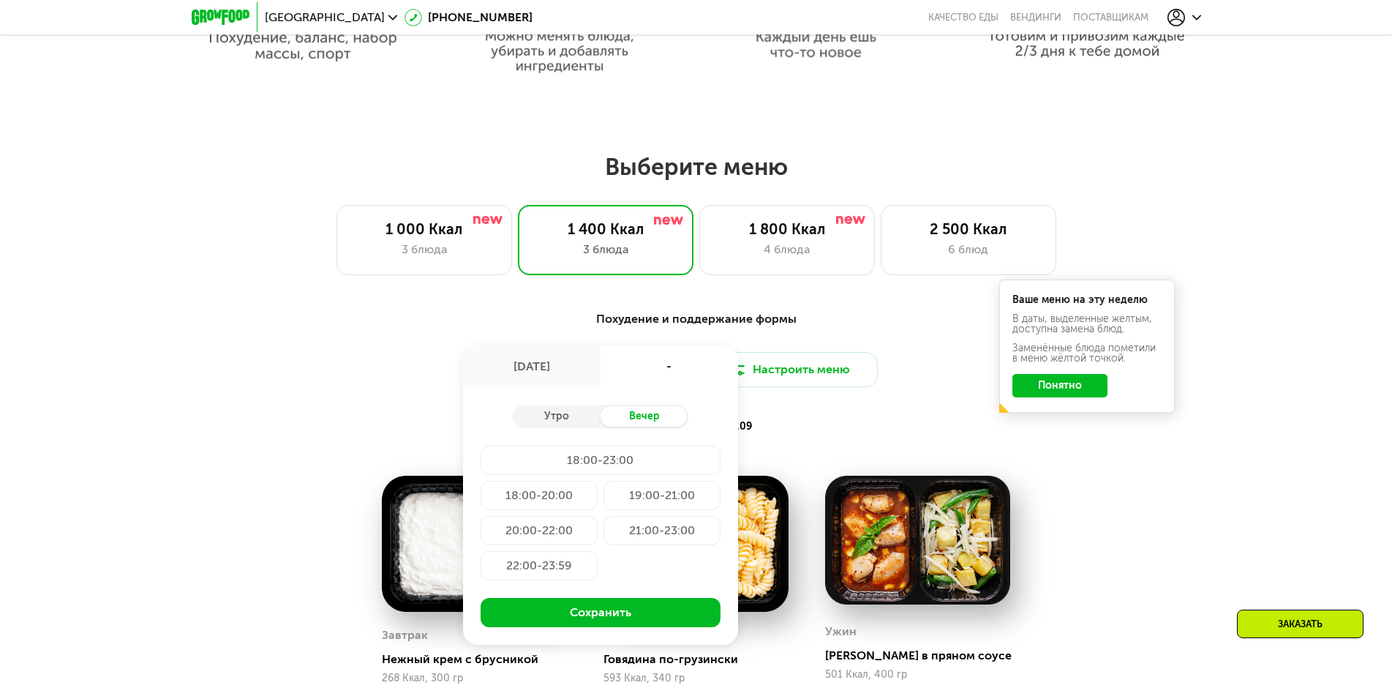
click at [563, 499] on div "18:00-20:00" at bounding box center [539, 495] width 117 height 29
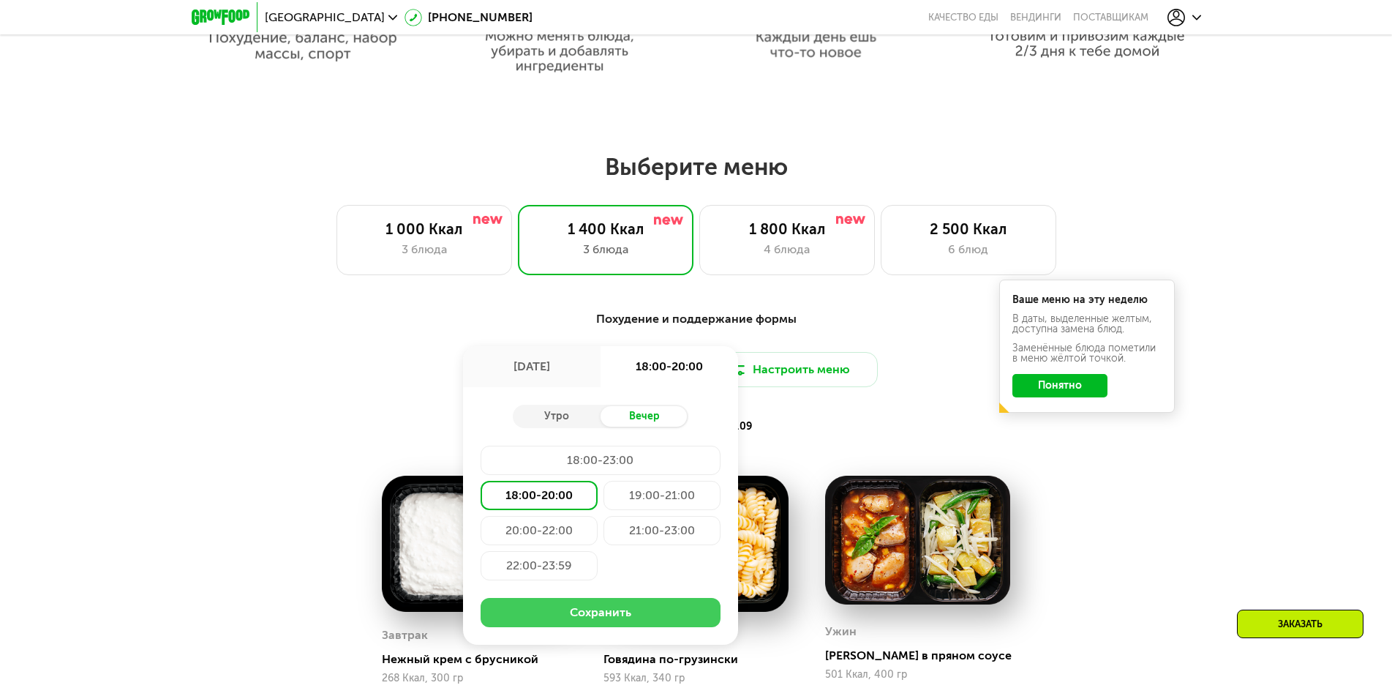
click at [588, 617] on button "Сохранить" at bounding box center [601, 612] width 240 height 29
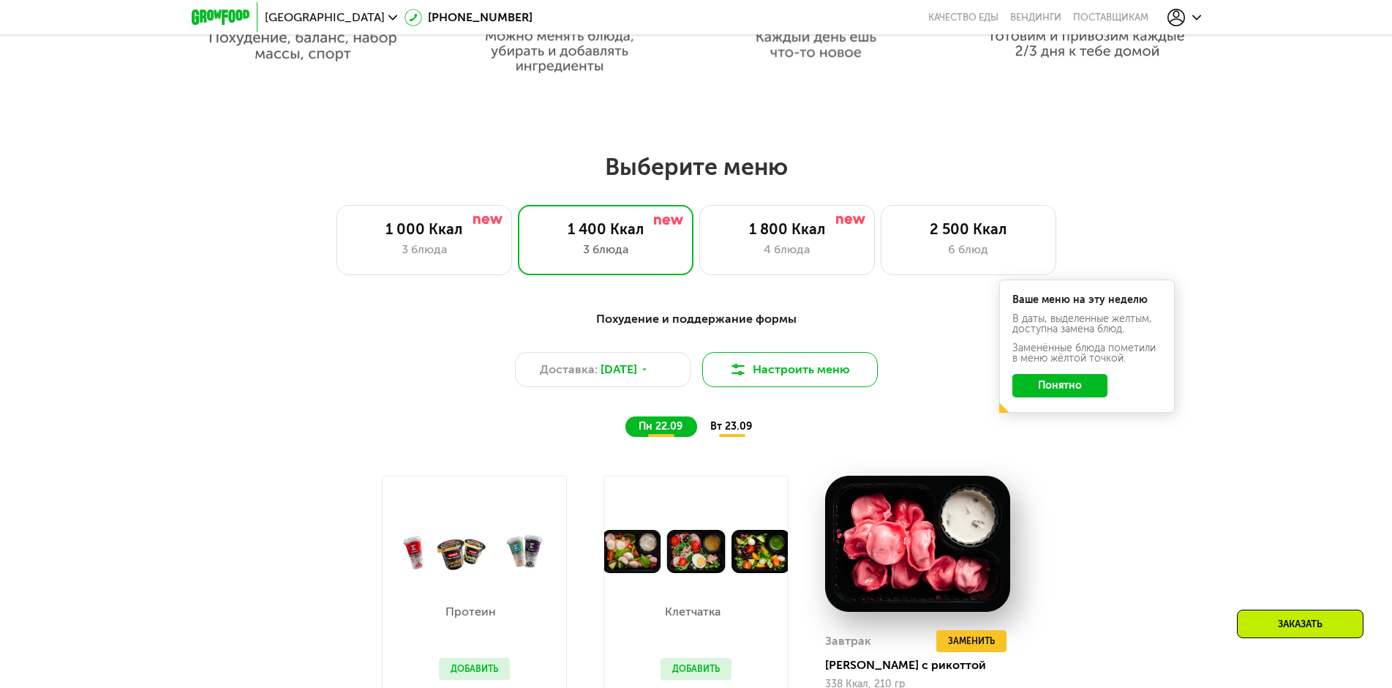
click at [759, 380] on button "Настроить меню" at bounding box center [790, 369] width 176 height 35
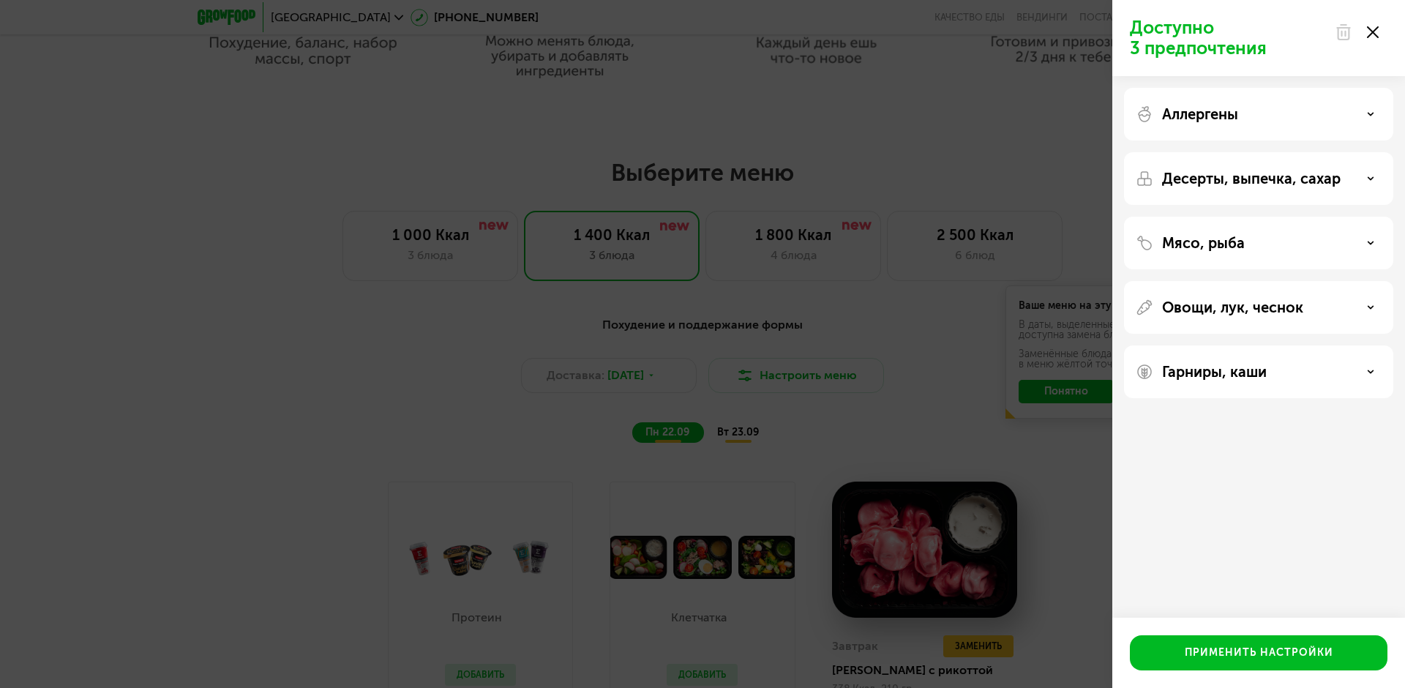
click at [906, 402] on div "Доступно 3 предпочтения Аллергены Десерты, выпечка, сахар Мясо, рыба Овощи, лук…" at bounding box center [702, 344] width 1405 height 688
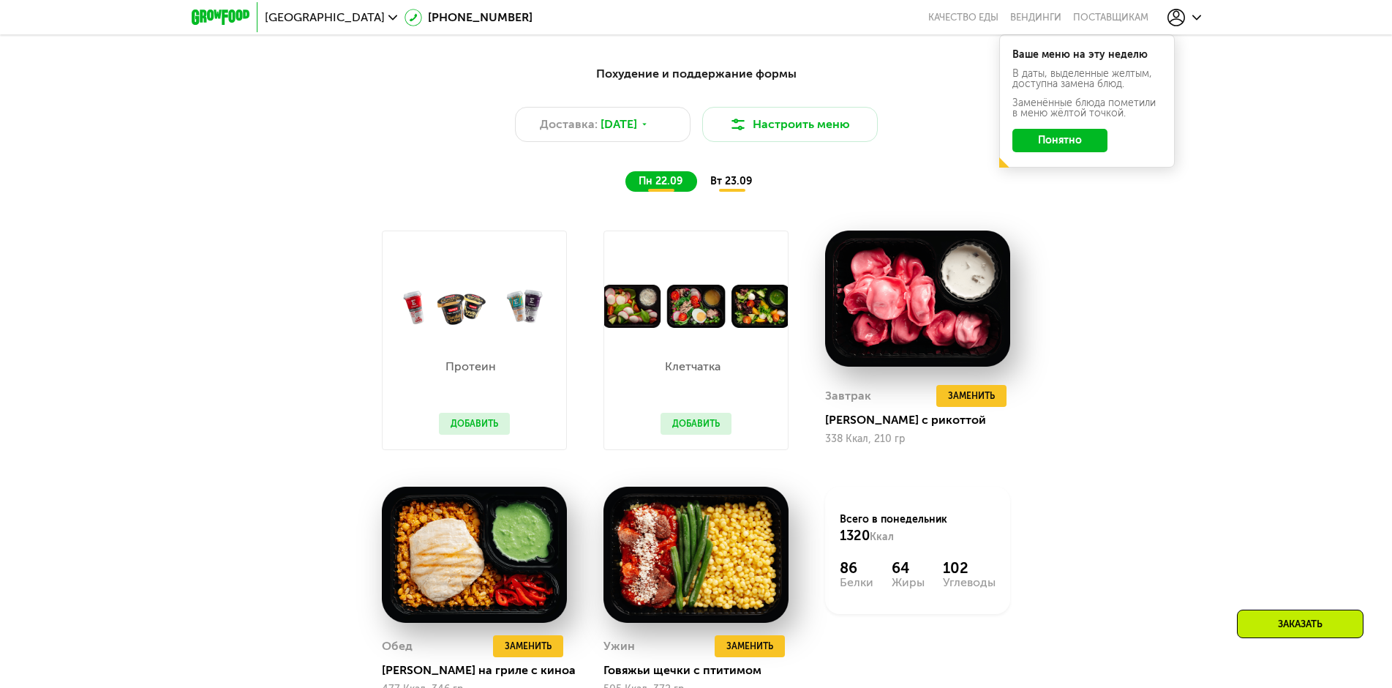
scroll to position [1313, 0]
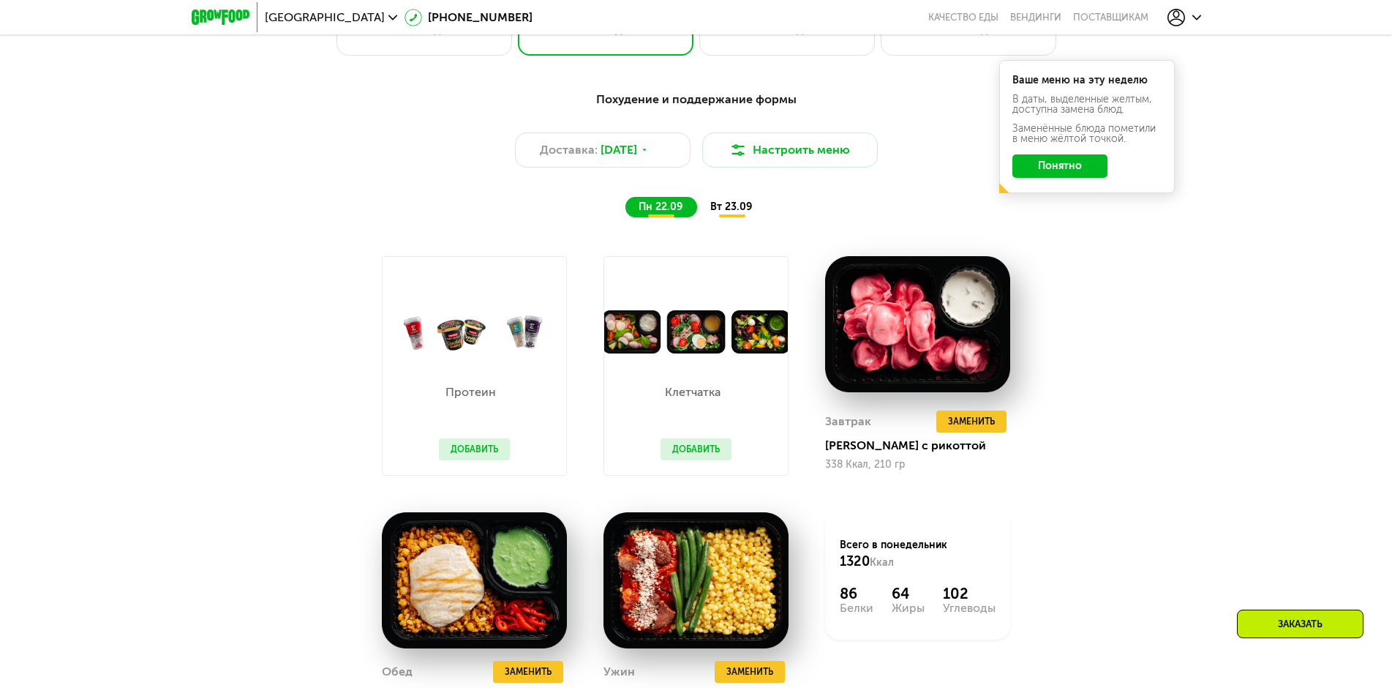
click at [724, 206] on span "вт 23.09" at bounding box center [731, 206] width 42 height 12
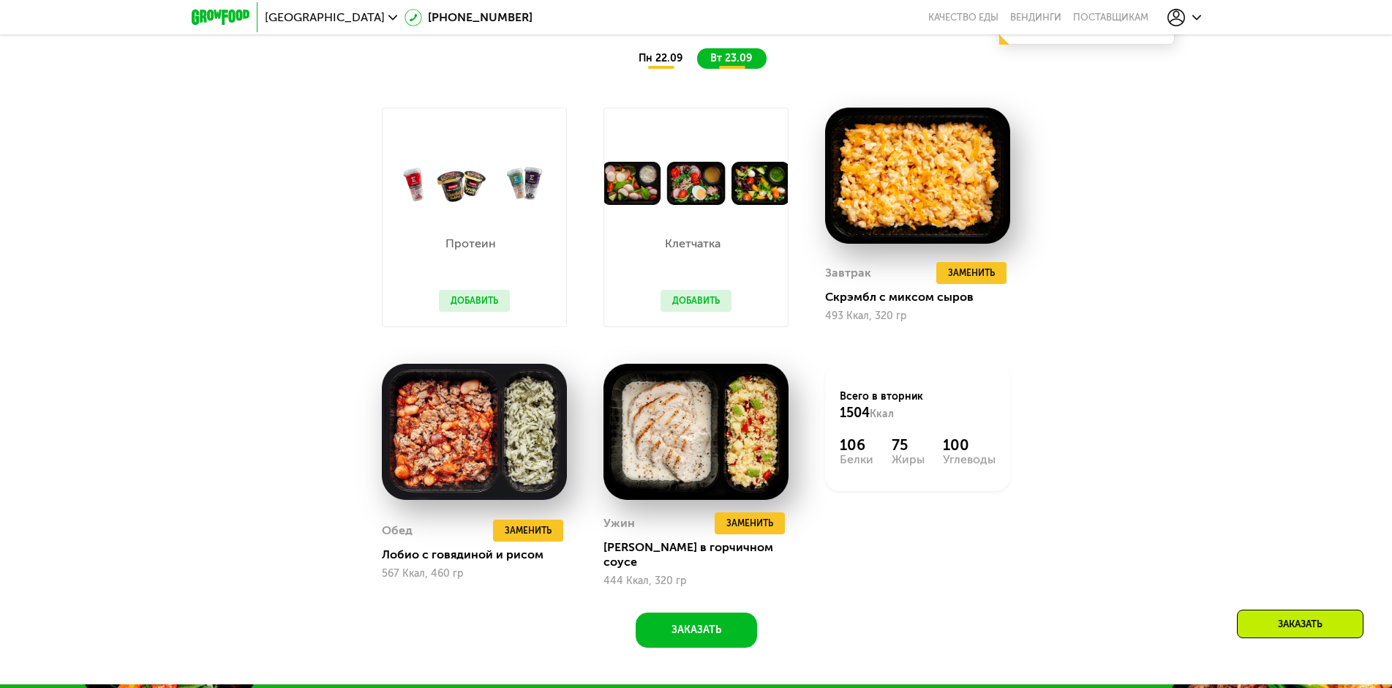
scroll to position [1459, 0]
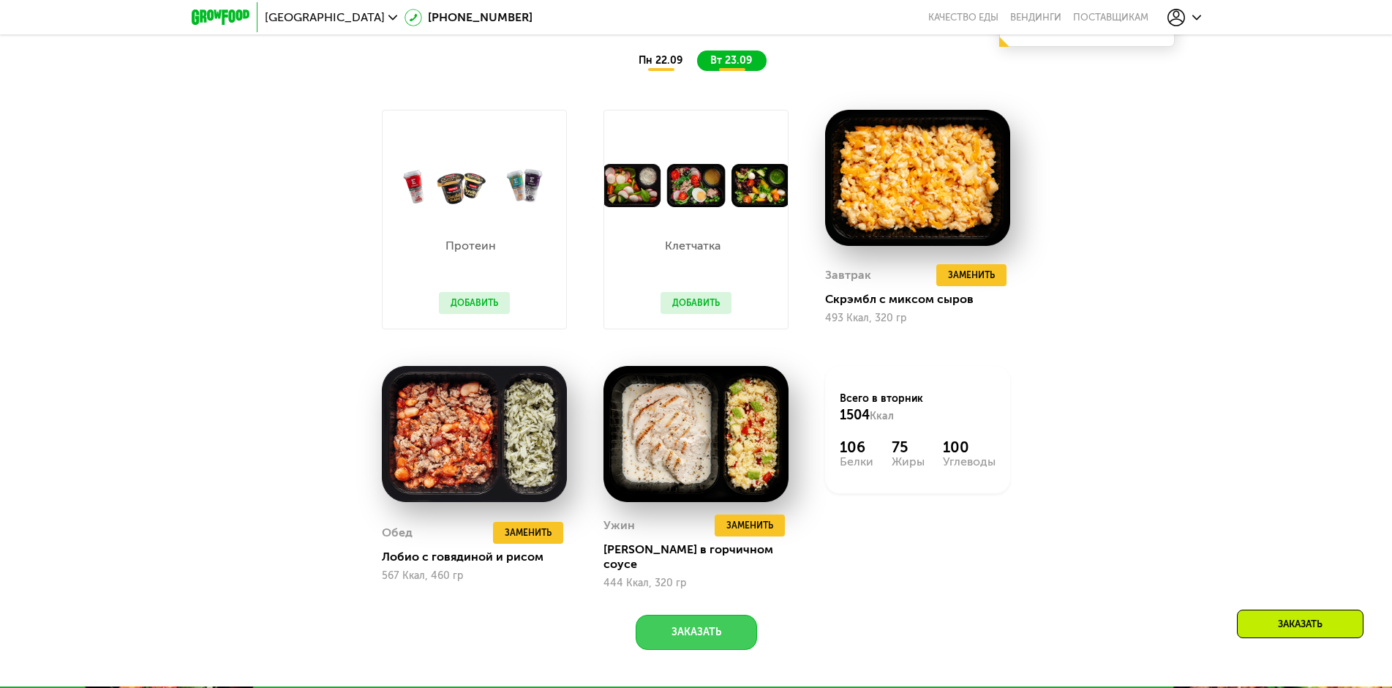
click at [709, 628] on button "Заказать" at bounding box center [696, 632] width 121 height 35
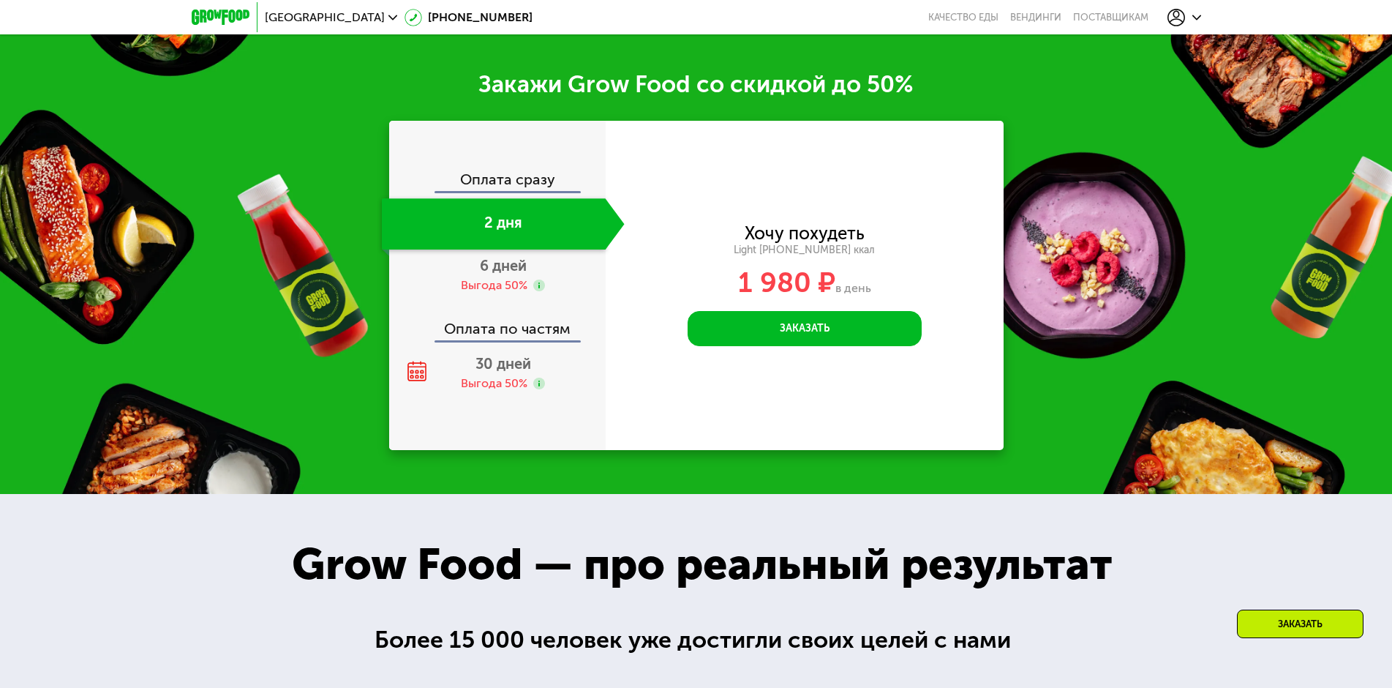
scroll to position [2137, 0]
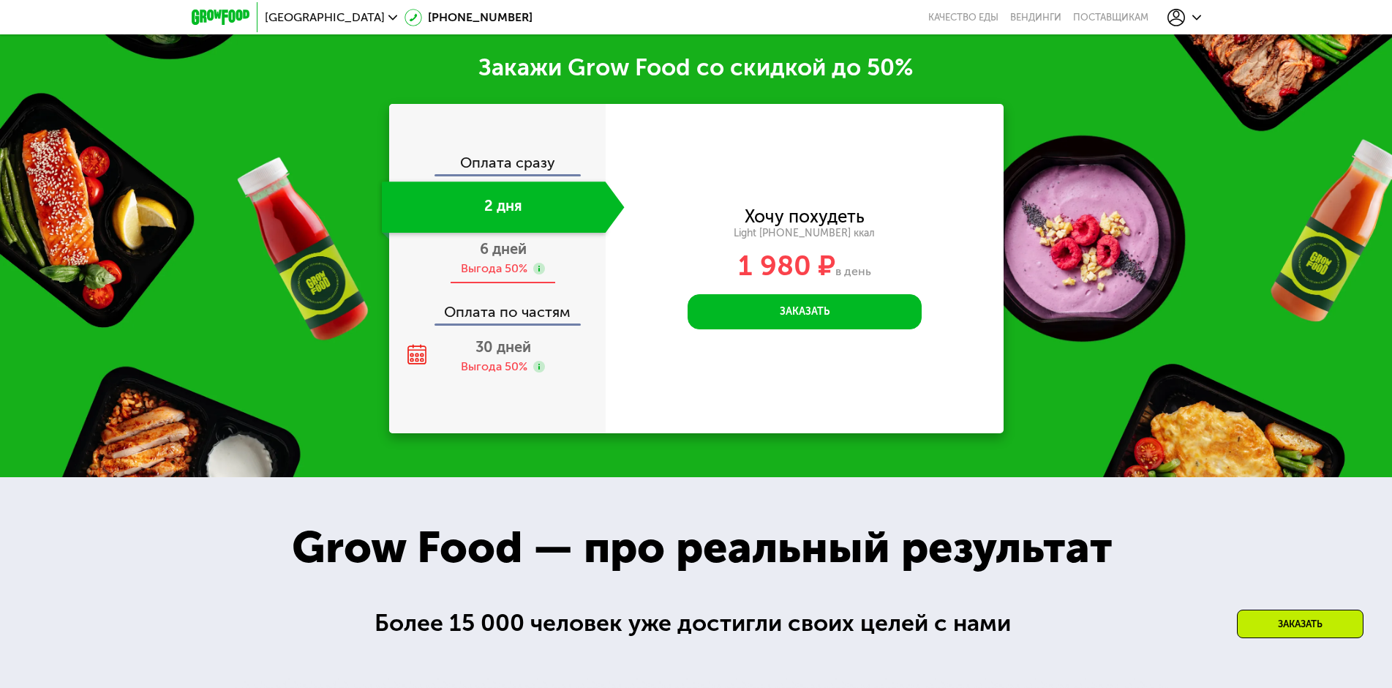
click at [510, 250] on div "6 дней Выгода 50%" at bounding box center [503, 258] width 243 height 51
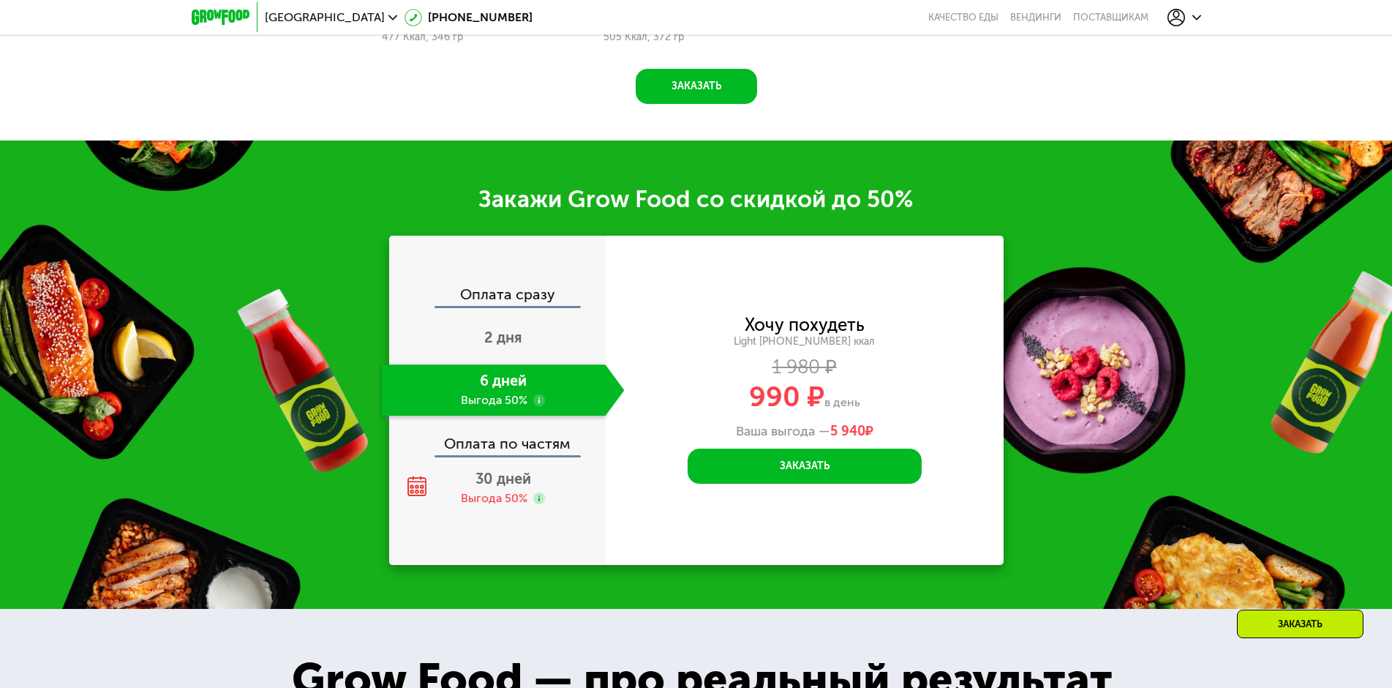
scroll to position [1917, 0]
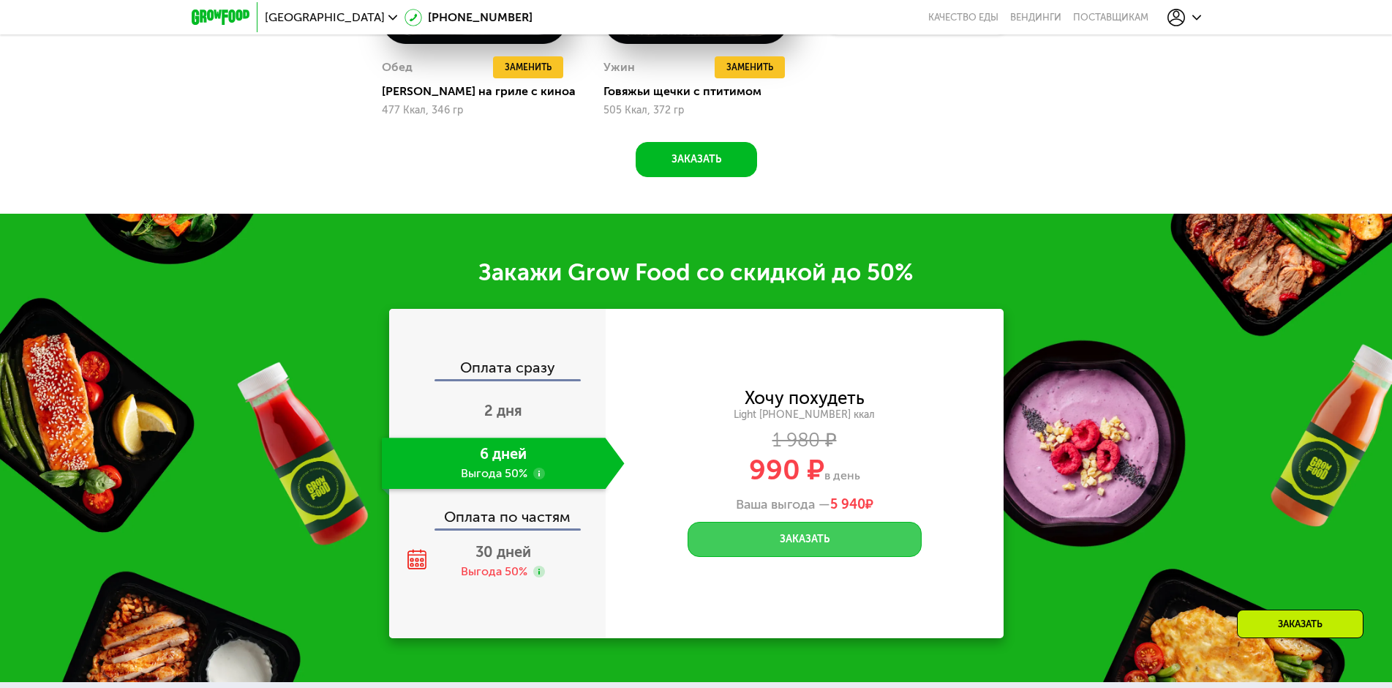
click at [740, 538] on button "Заказать" at bounding box center [805, 539] width 234 height 35
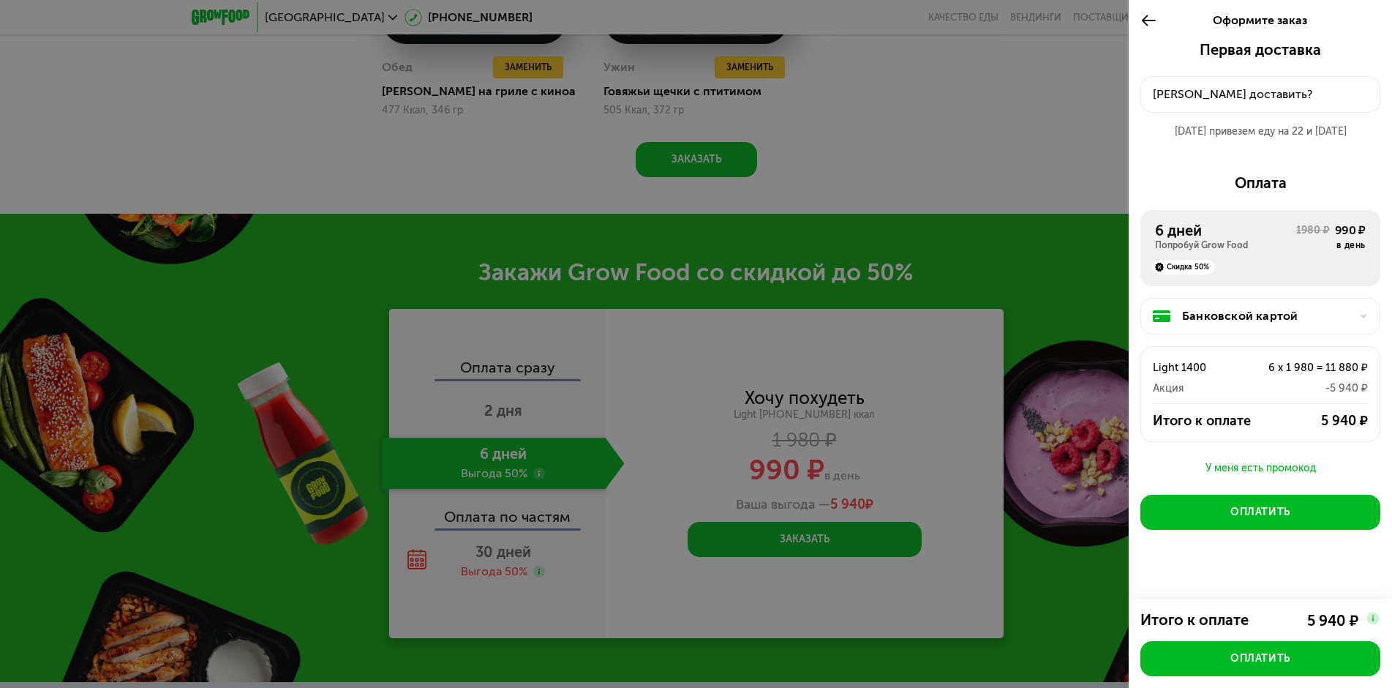
click at [1041, 389] on div at bounding box center [696, 344] width 1392 height 688
click at [1196, 16] on div at bounding box center [696, 344] width 1392 height 688
